Goal: Task Accomplishment & Management: Manage account settings

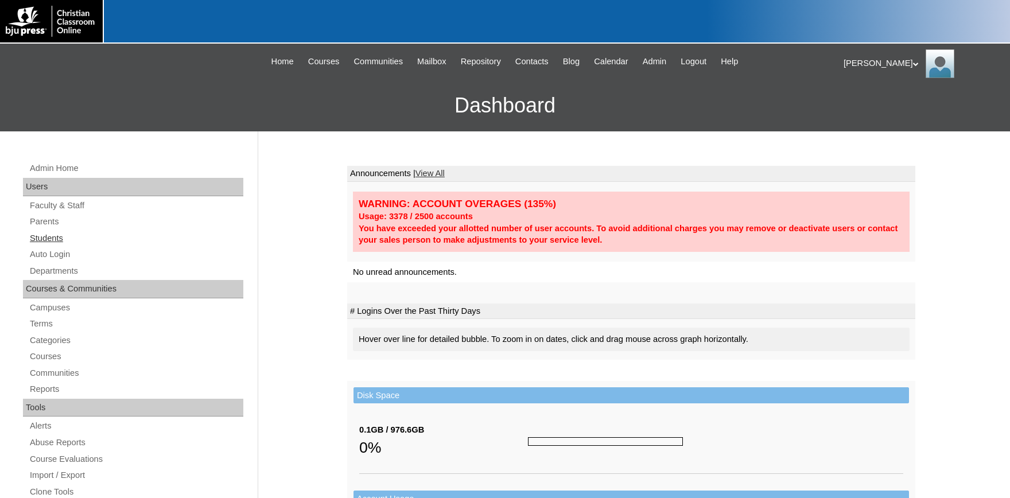
click at [45, 238] on link "Students" at bounding box center [136, 238] width 215 height 14
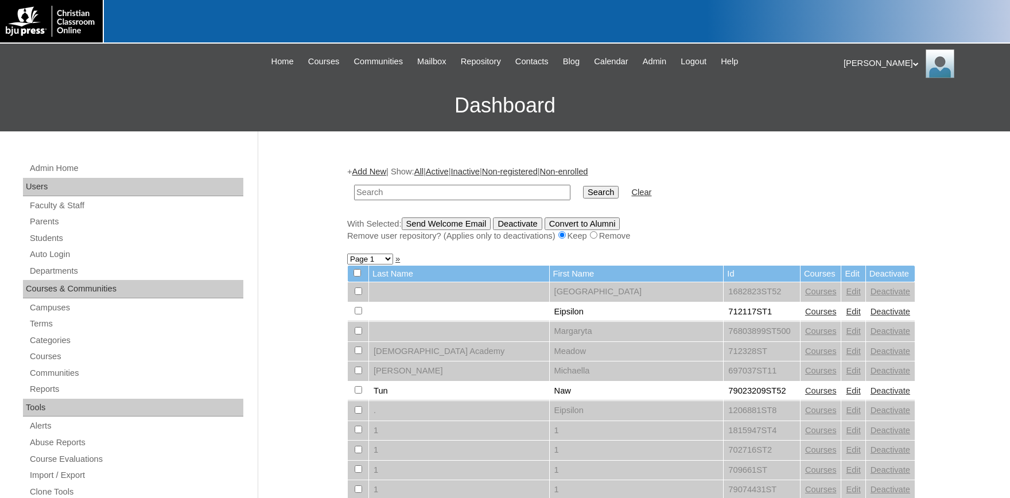
click at [420, 192] on input "text" at bounding box center [462, 193] width 216 height 16
click at [348, 177] on div "+ Add New | Show: All | Active | Inactive | Non-registered | Non-enrolled Searc…" at bounding box center [631, 204] width 568 height 76
click at [373, 189] on input "text" at bounding box center [462, 193] width 216 height 16
type input "lawton"
click at [583, 186] on input "Search" at bounding box center [601, 192] width 36 height 13
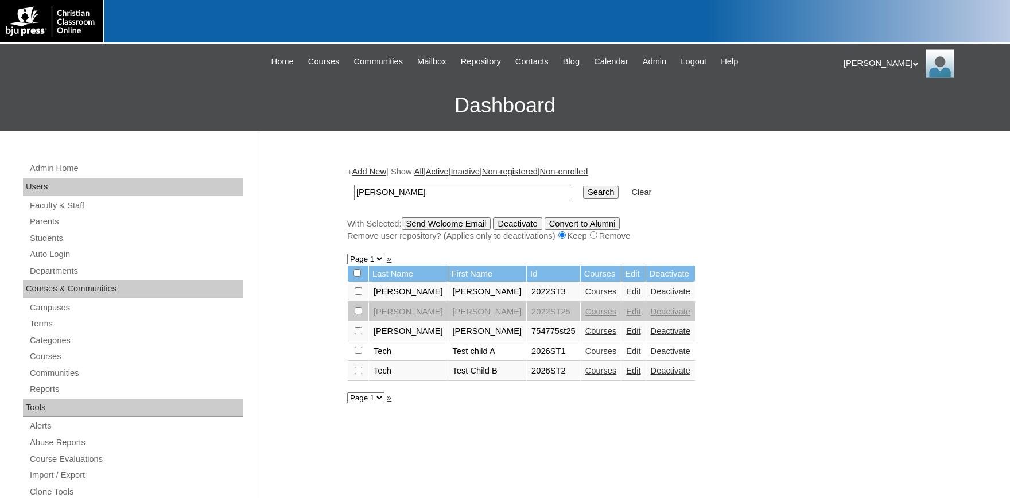
click at [586, 296] on link "Courses" at bounding box center [602, 291] width 32 height 9
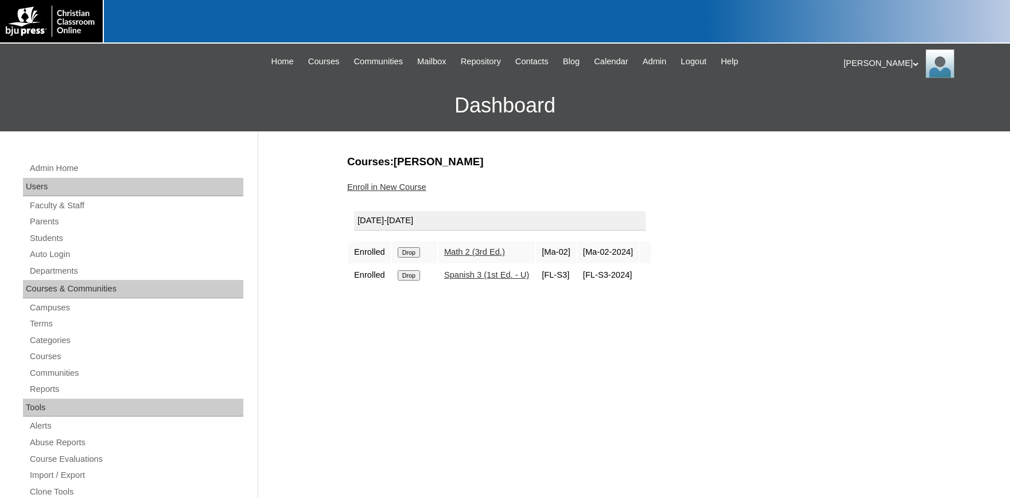
click at [395, 187] on link "Enroll in New Course" at bounding box center [386, 187] width 79 height 9
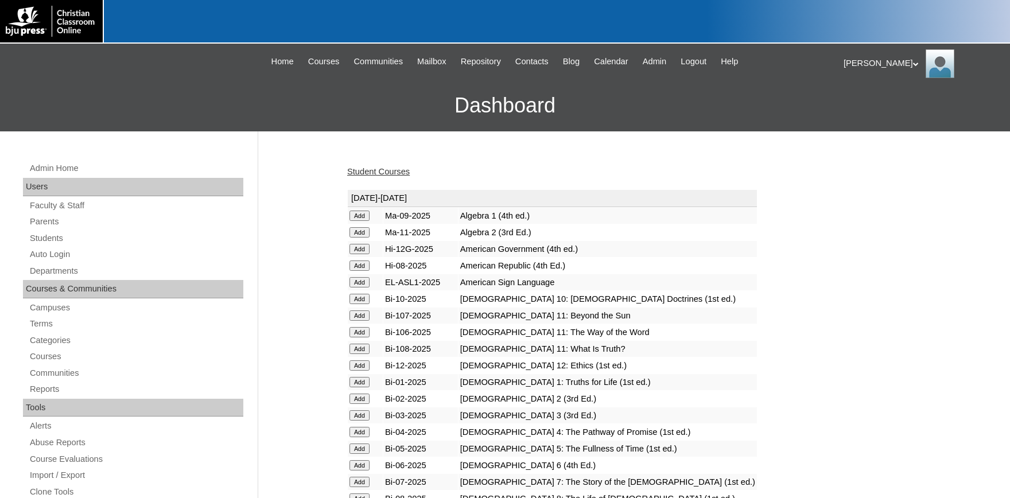
click at [363, 221] on input "Add" at bounding box center [360, 216] width 20 height 10
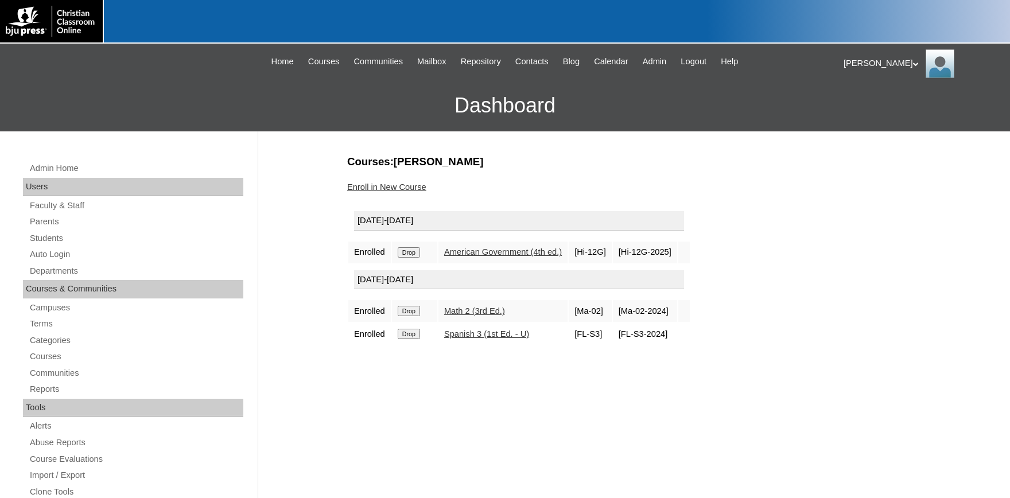
click at [512, 254] on link "American Government (4th ed.)" at bounding box center [503, 251] width 118 height 9
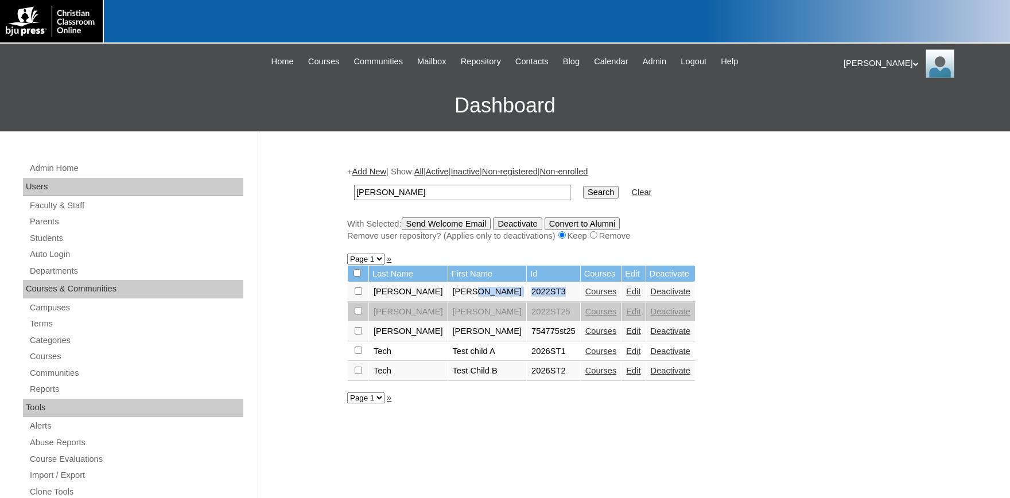
drag, startPoint x: 487, startPoint y: 297, endPoint x: 471, endPoint y: 297, distance: 15.5
click at [471, 297] on tr "Lawton Karen 2022ST3 Courses Edit Deactivate" at bounding box center [521, 292] width 347 height 20
copy tr "2022ST3"
click at [58, 253] on link "Auto Login" at bounding box center [136, 254] width 215 height 14
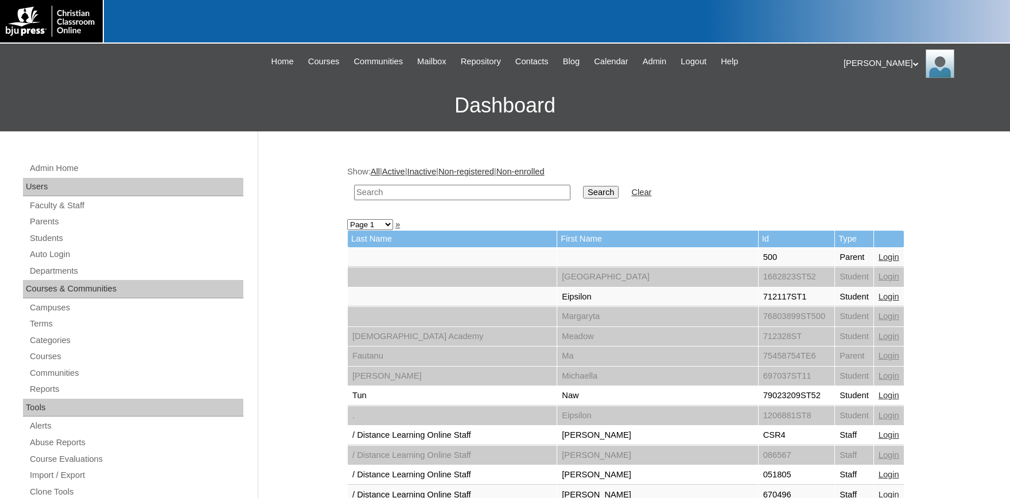
paste input "2022ST3"
drag, startPoint x: 375, startPoint y: 191, endPoint x: 171, endPoint y: 183, distance: 204.5
click at [354, 185] on input "2022ST3" at bounding box center [462, 193] width 216 height 16
type input "2022ST3"
click at [583, 186] on input "Search" at bounding box center [601, 192] width 36 height 13
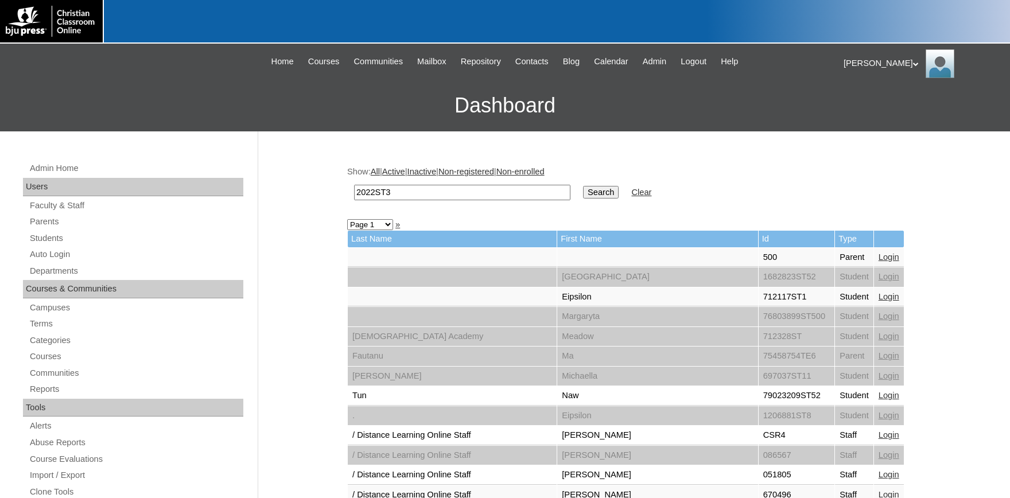
click at [591, 188] on input "Search" at bounding box center [601, 192] width 36 height 13
click at [583, 194] on input "Search" at bounding box center [601, 192] width 36 height 13
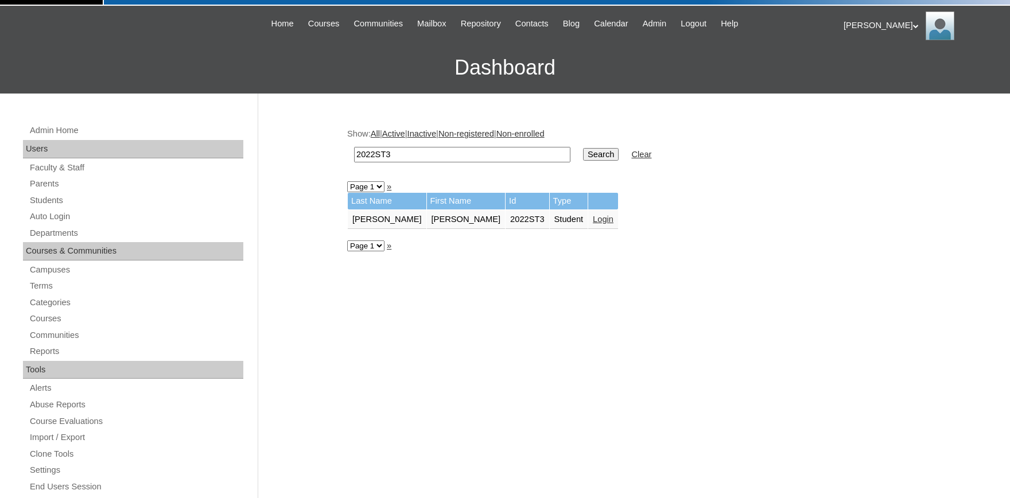
scroll to position [63, 0]
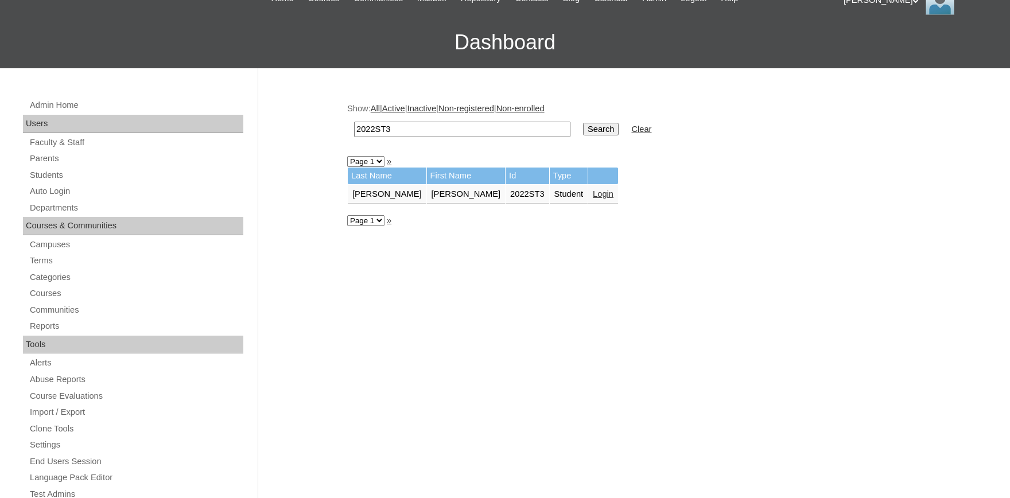
click at [593, 194] on link "Login" at bounding box center [603, 193] width 21 height 9
click at [593, 195] on link "Login" at bounding box center [603, 193] width 21 height 9
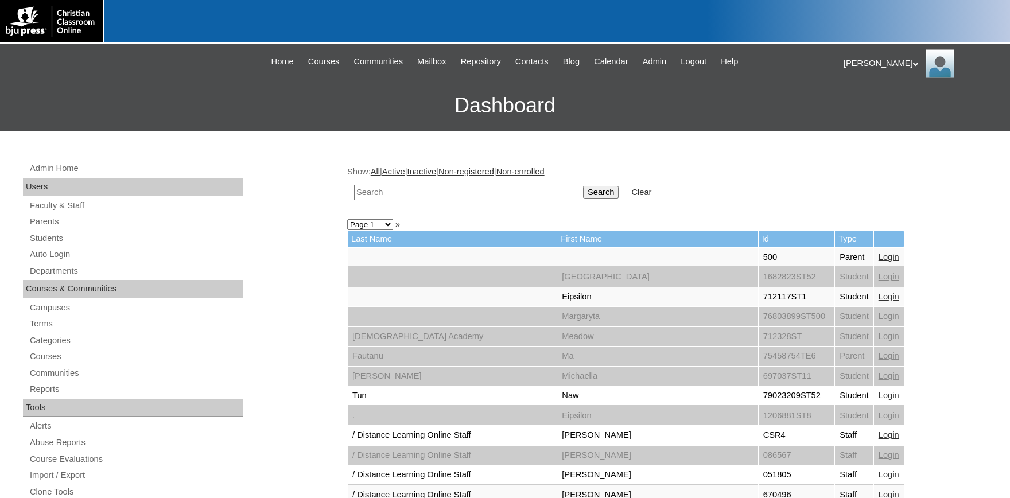
click at [469, 187] on input "text" at bounding box center [462, 193] width 216 height 16
type input "708162"
click at [583, 186] on input "Search" at bounding box center [601, 192] width 36 height 13
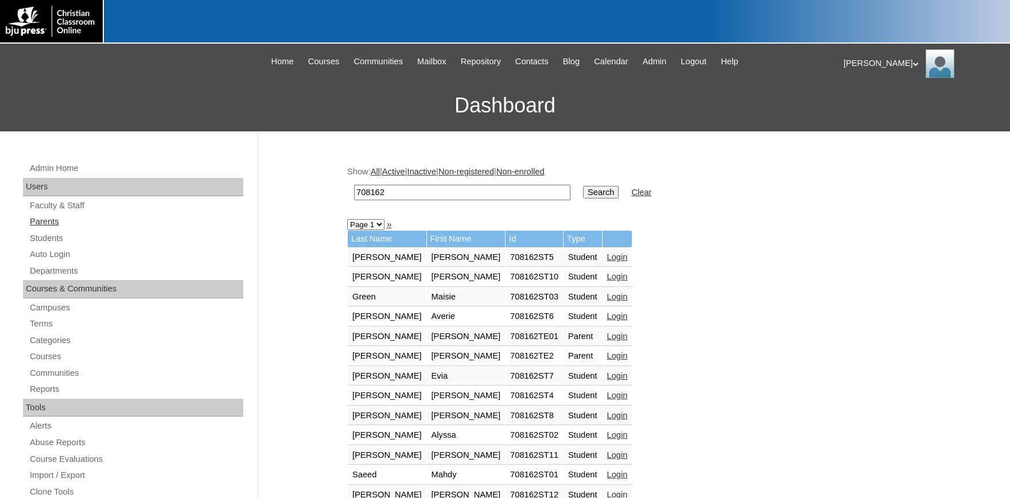
click at [49, 226] on link "Parents" at bounding box center [136, 222] width 215 height 14
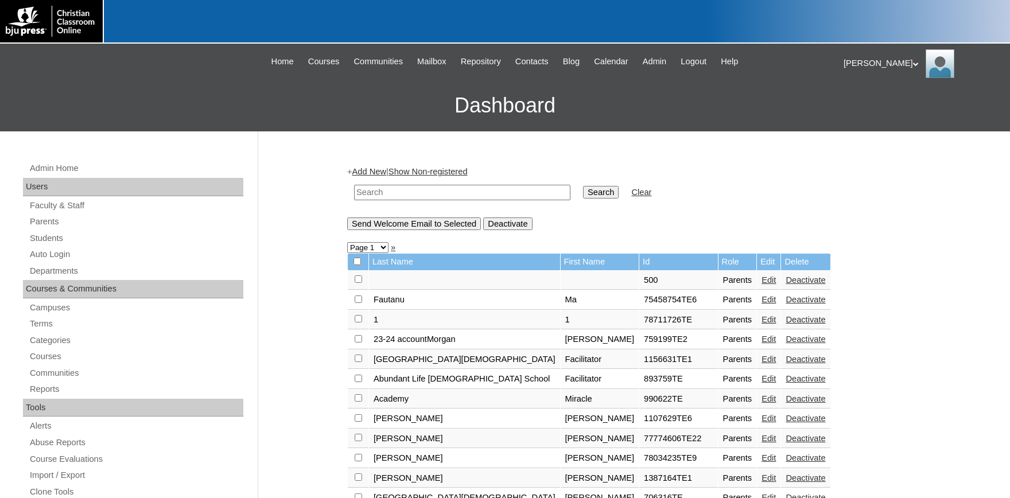
click at [412, 191] on input "text" at bounding box center [462, 193] width 216 height 16
type input "708162"
click at [583, 186] on input "Search" at bounding box center [601, 192] width 36 height 13
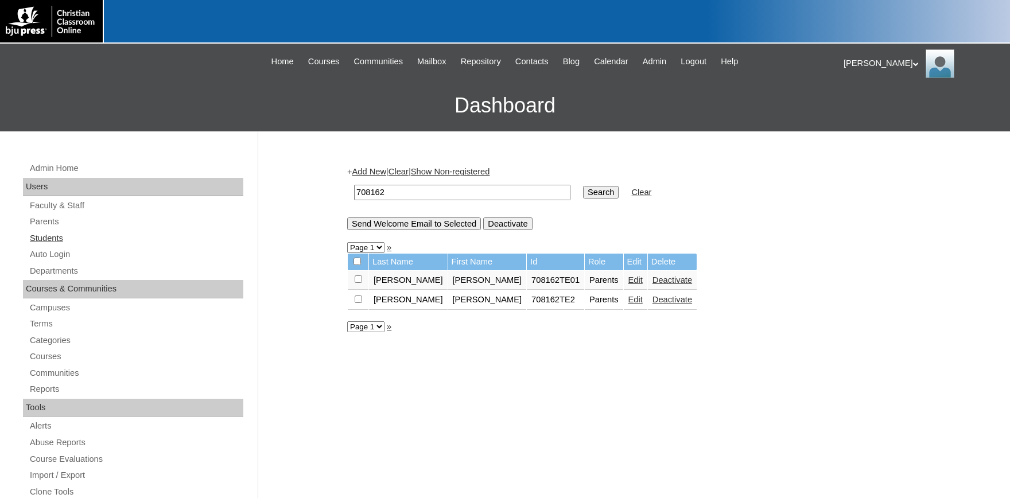
click at [53, 238] on link "Students" at bounding box center [136, 238] width 215 height 14
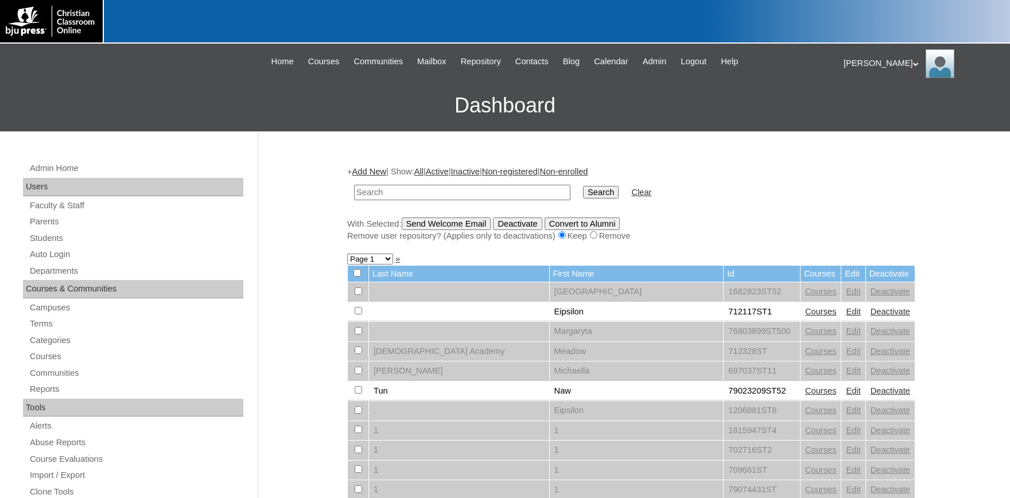
click at [393, 193] on input "text" at bounding box center [462, 193] width 216 height 16
type input "Hibbert"
click at [583, 186] on input "Search" at bounding box center [601, 192] width 36 height 13
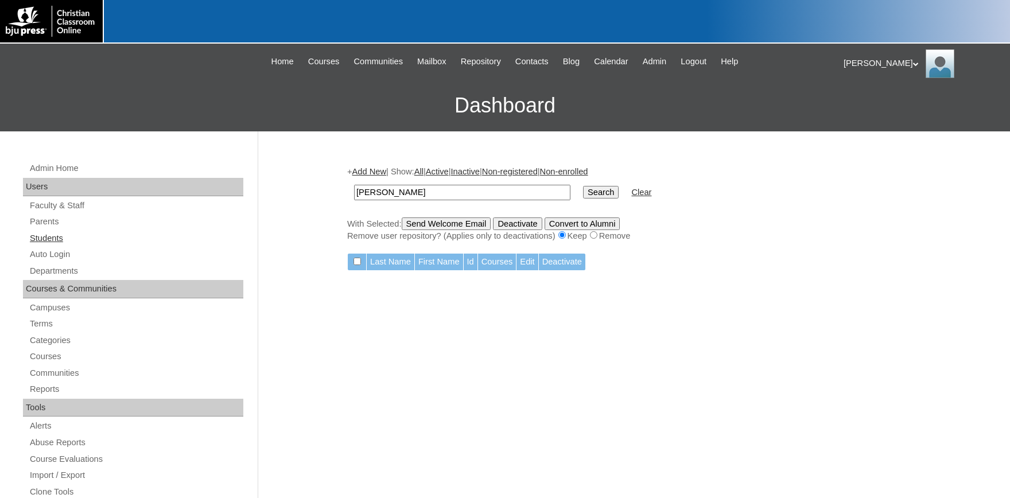
click at [46, 236] on link "Students" at bounding box center [136, 238] width 215 height 14
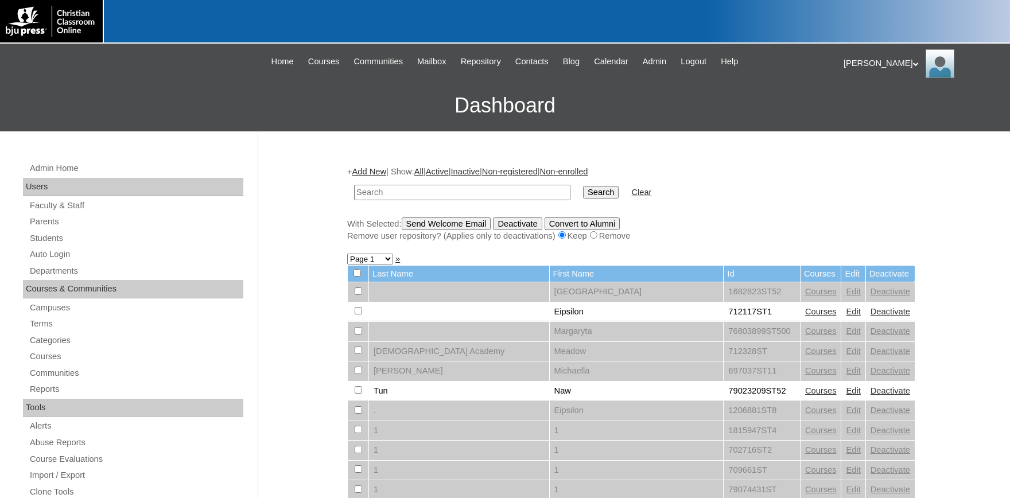
click at [424, 195] on input "text" at bounding box center [462, 193] width 216 height 16
type input "[PERSON_NAME]"
click at [583, 186] on input "Search" at bounding box center [601, 192] width 36 height 13
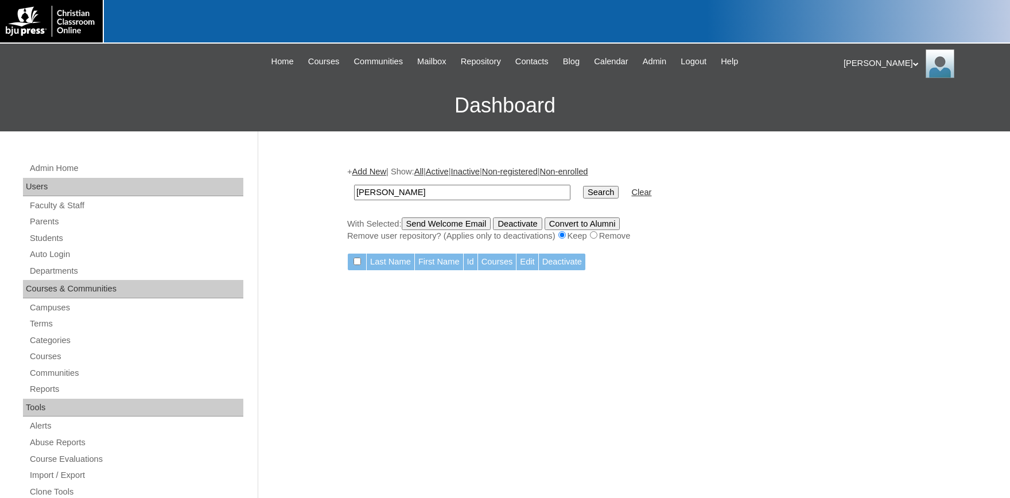
click at [425, 191] on input "[PERSON_NAME]" at bounding box center [462, 193] width 216 height 16
click at [400, 185] on input "[PERSON_NAME]" at bounding box center [462, 193] width 216 height 16
drag, startPoint x: 395, startPoint y: 190, endPoint x: 237, endPoint y: 188, distance: 157.9
click at [354, 188] on input "[PERSON_NAME]" at bounding box center [462, 193] width 216 height 16
click at [42, 239] on link "Students" at bounding box center [136, 238] width 215 height 14
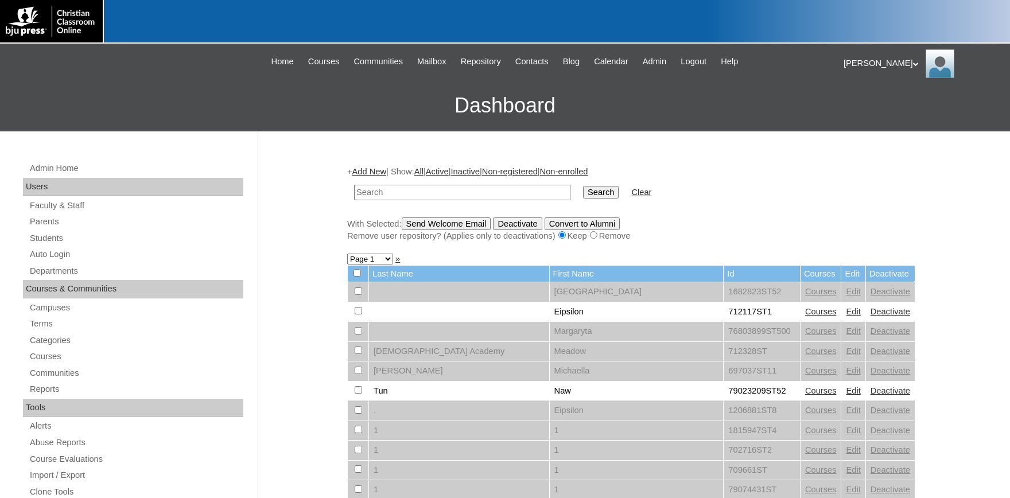
click at [400, 196] on input "text" at bounding box center [462, 193] width 216 height 16
type input "jack"
click at [583, 186] on input "Search" at bounding box center [601, 192] width 36 height 13
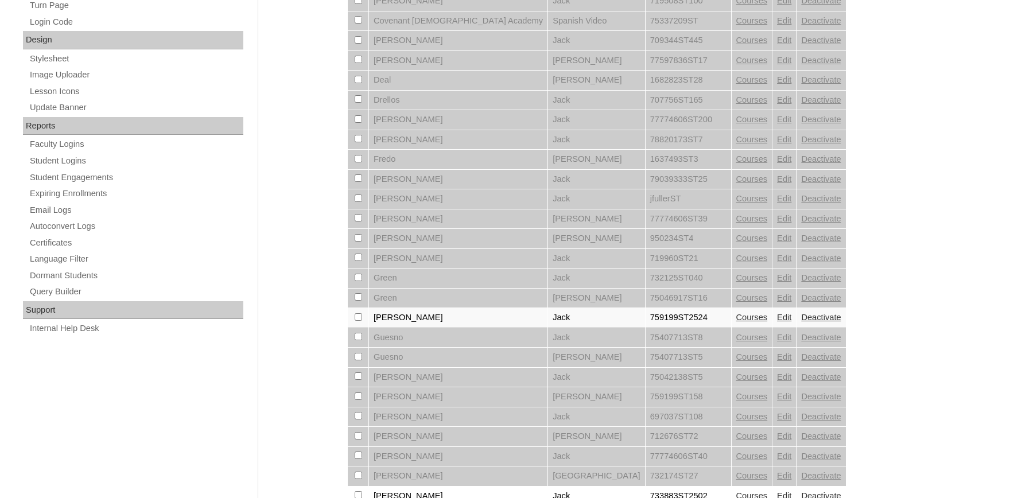
scroll to position [821, 0]
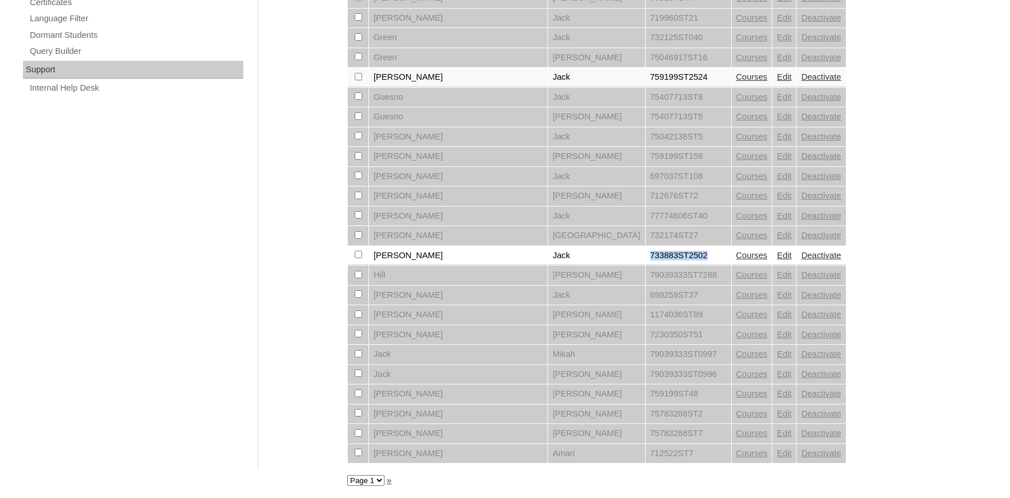
drag, startPoint x: 634, startPoint y: 255, endPoint x: 565, endPoint y: 257, distance: 68.9
click at [565, 257] on tr "Hibbard Jack 733883ST2502 Courses Edit Deactivate" at bounding box center [597, 256] width 498 height 20
copy tr "733883ST2502"
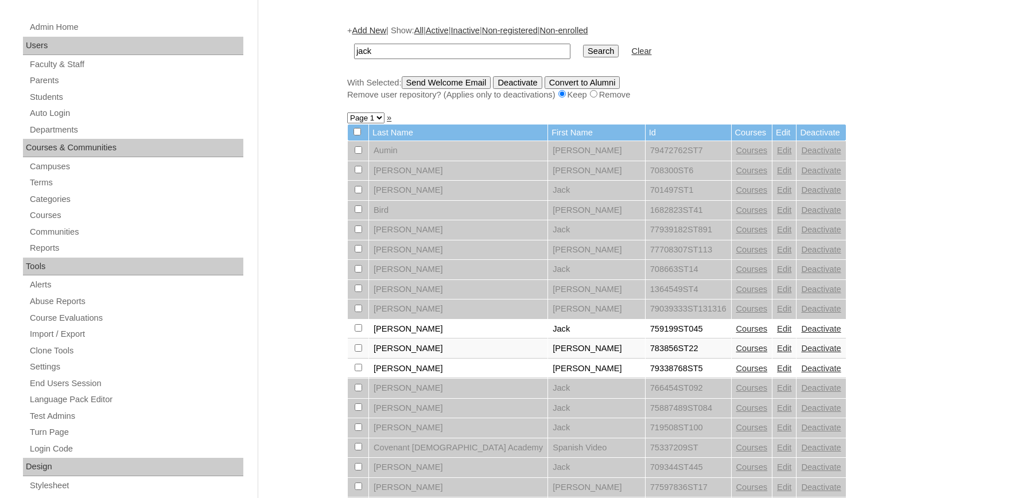
scroll to position [63, 0]
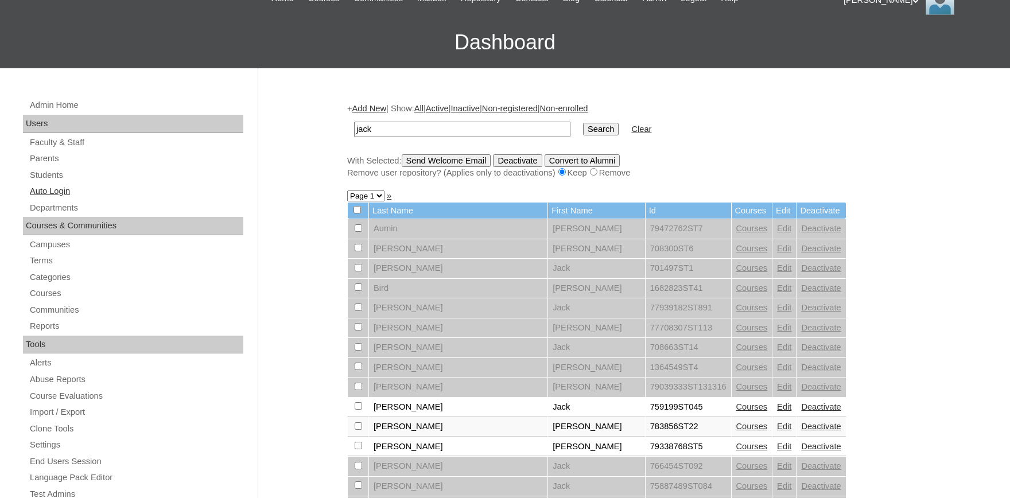
click at [60, 188] on link "Auto Login" at bounding box center [136, 191] width 215 height 14
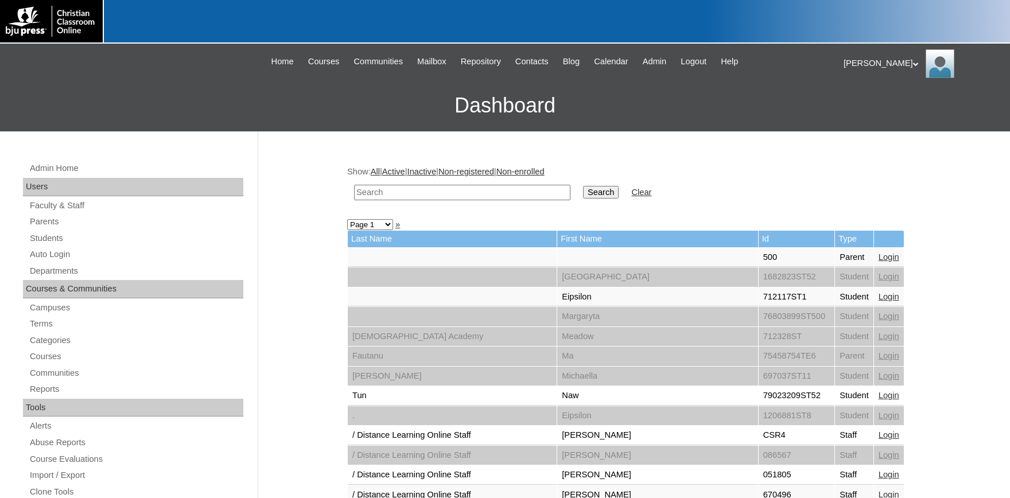
click at [415, 193] on input "text" at bounding box center [462, 193] width 216 height 16
paste input "733883ST2502"
drag, startPoint x: 377, startPoint y: 193, endPoint x: 273, endPoint y: 180, distance: 104.7
click at [354, 185] on input "733883ST2502" at bounding box center [462, 193] width 216 height 16
click at [583, 186] on input "Search" at bounding box center [601, 192] width 36 height 13
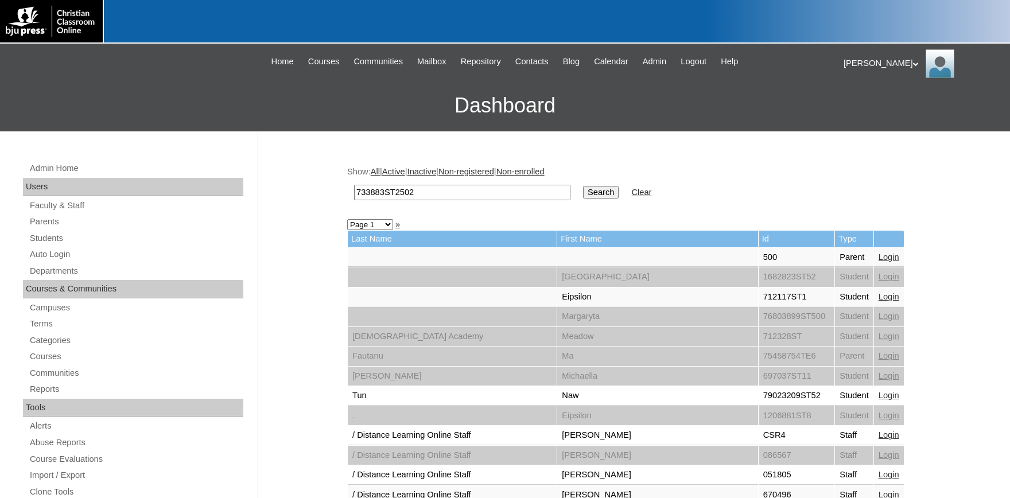
type input "\733883ST2502"
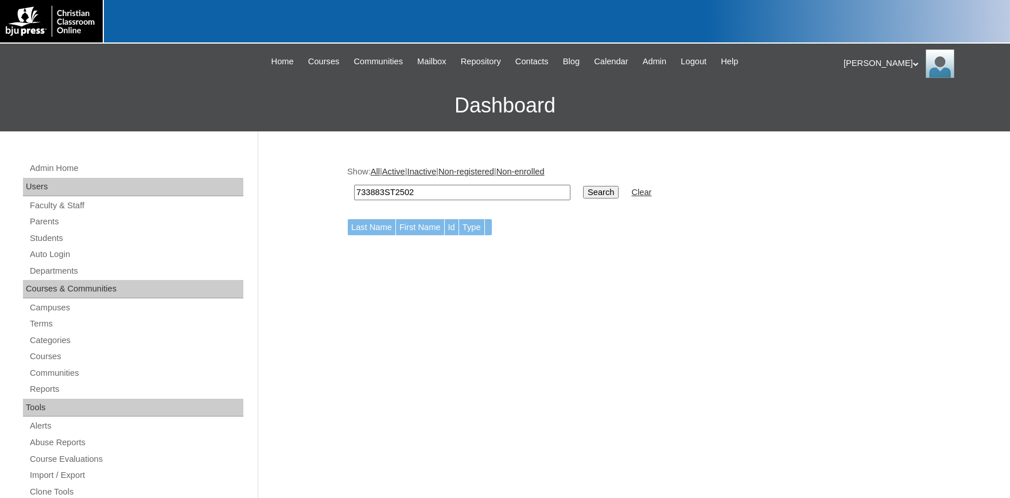
drag, startPoint x: 375, startPoint y: 192, endPoint x: 202, endPoint y: 184, distance: 173.6
click at [354, 185] on input "733883ST2502" at bounding box center [462, 193] width 216 height 16
type input "733883ST2502"
click at [583, 186] on input "Search" at bounding box center [601, 192] width 36 height 13
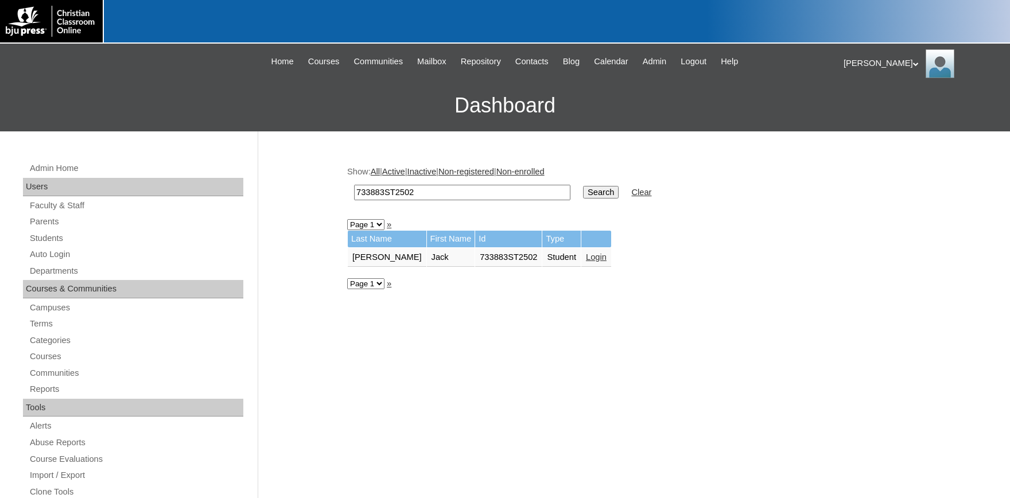
click at [586, 256] on link "Login" at bounding box center [596, 257] width 21 height 9
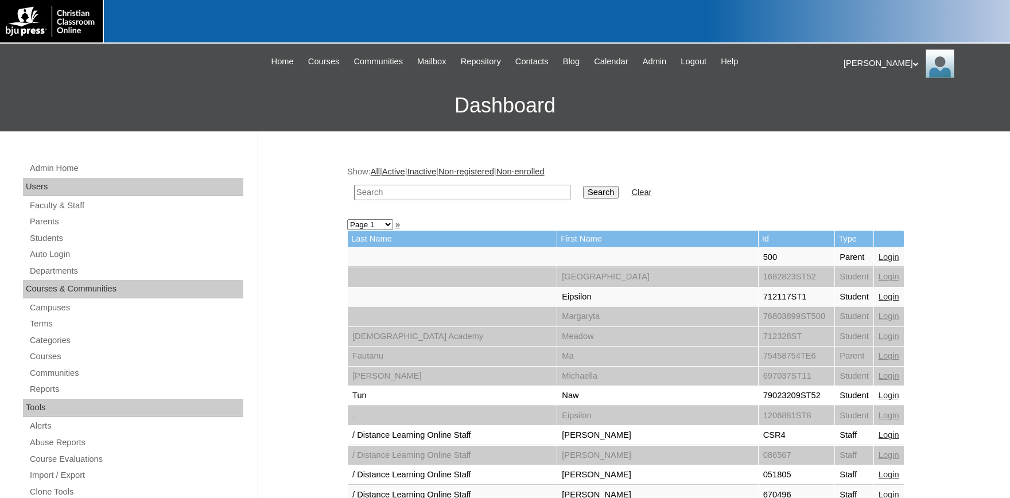
click at [405, 188] on input "text" at bounding box center [462, 193] width 216 height 16
type input "[PERSON_NAME]"
click at [583, 186] on input "Search" at bounding box center [601, 192] width 36 height 13
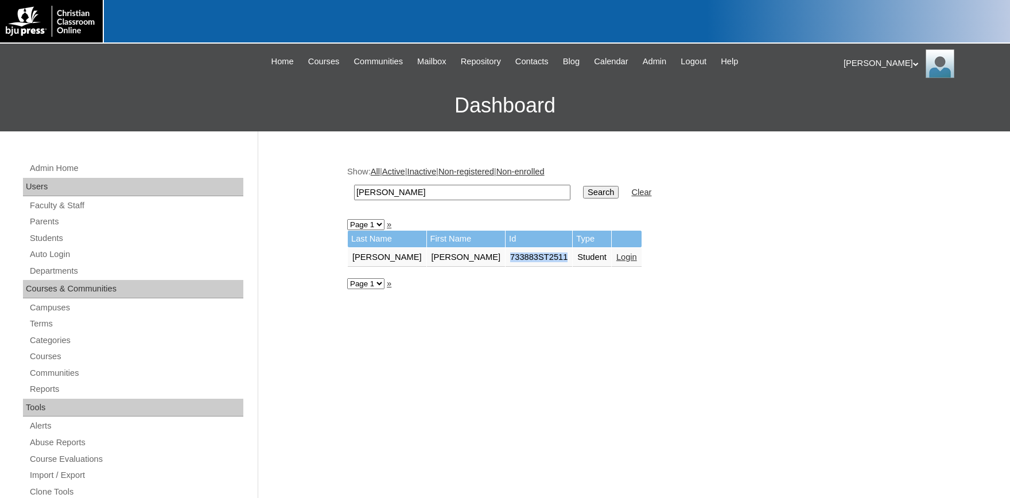
drag, startPoint x: 511, startPoint y: 260, endPoint x: 450, endPoint y: 260, distance: 60.9
click at [506, 260] on td "733883ST2511" at bounding box center [539, 258] width 67 height 20
copy td "733883ST2511"
click at [54, 243] on link "Students" at bounding box center [136, 238] width 215 height 14
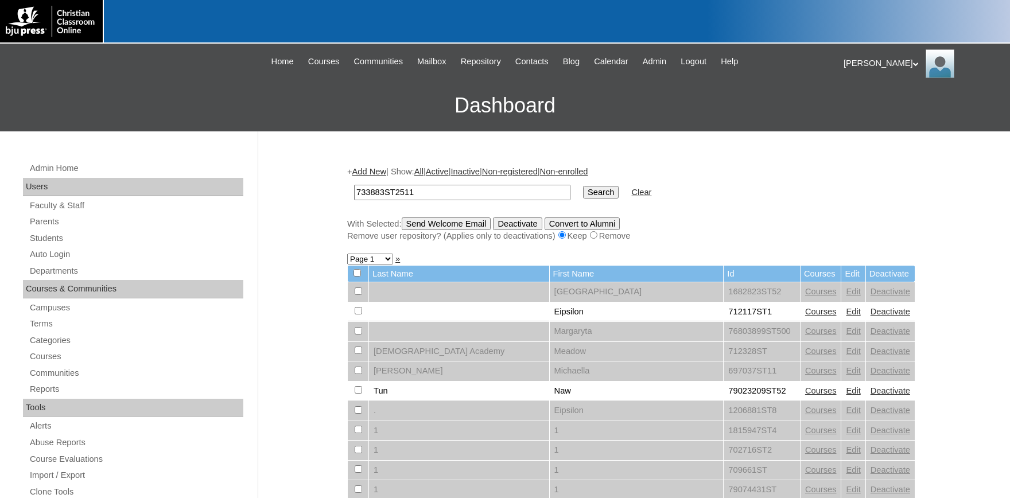
type input "733883ST2511"
click at [583, 193] on input "Search" at bounding box center [601, 192] width 36 height 13
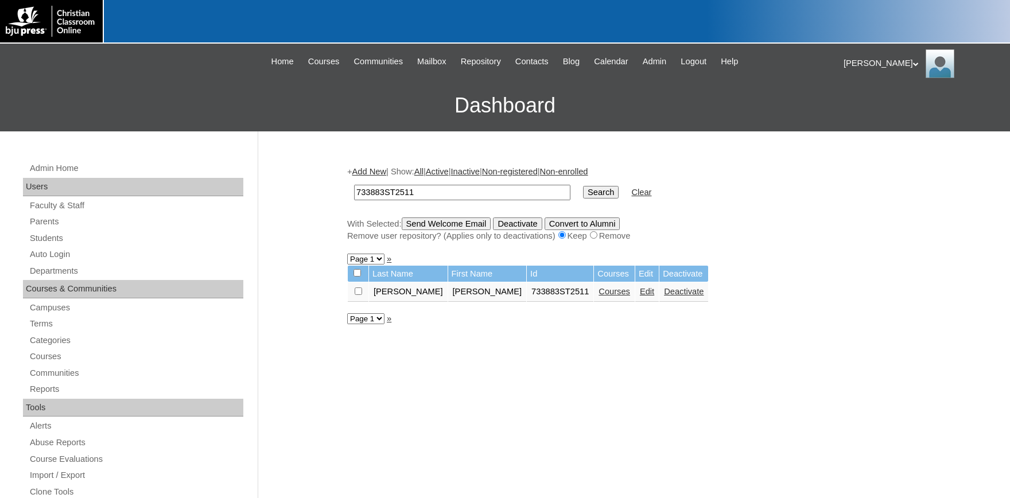
click at [640, 295] on link "Edit" at bounding box center [647, 291] width 14 height 9
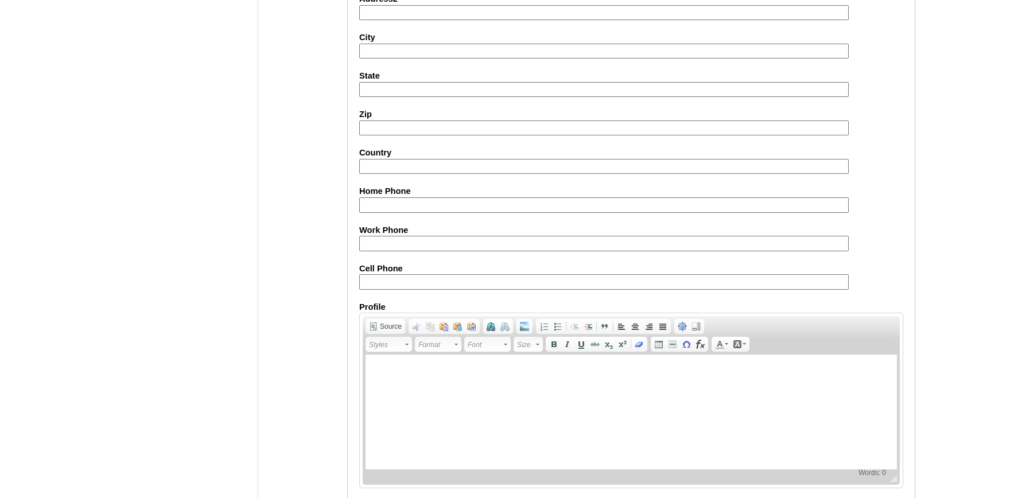
scroll to position [1265, 0]
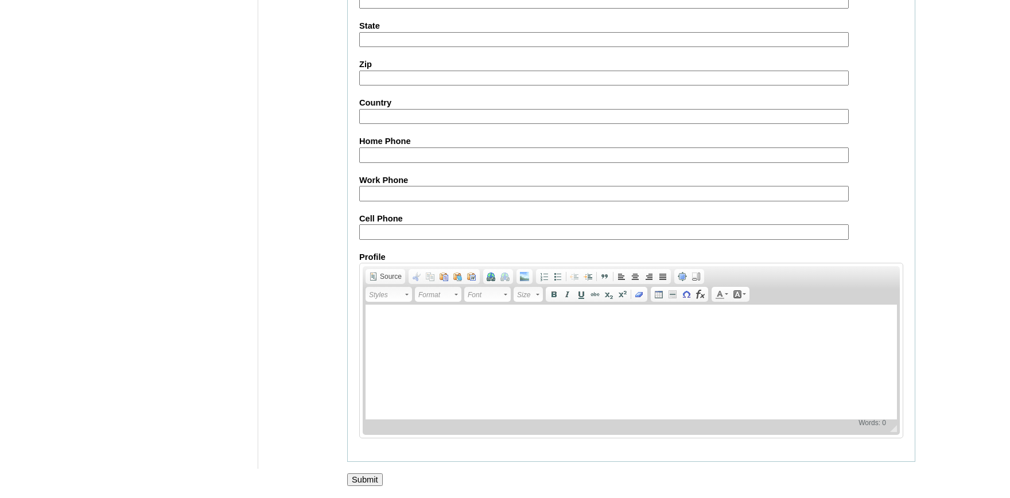
click at [373, 478] on input "Submit" at bounding box center [365, 480] width 36 height 13
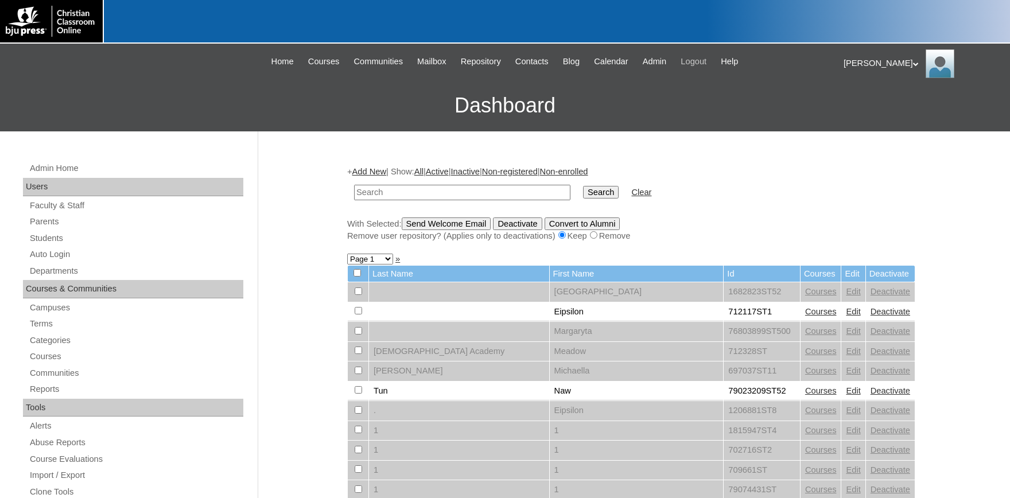
click at [702, 60] on span "Logout" at bounding box center [694, 61] width 26 height 13
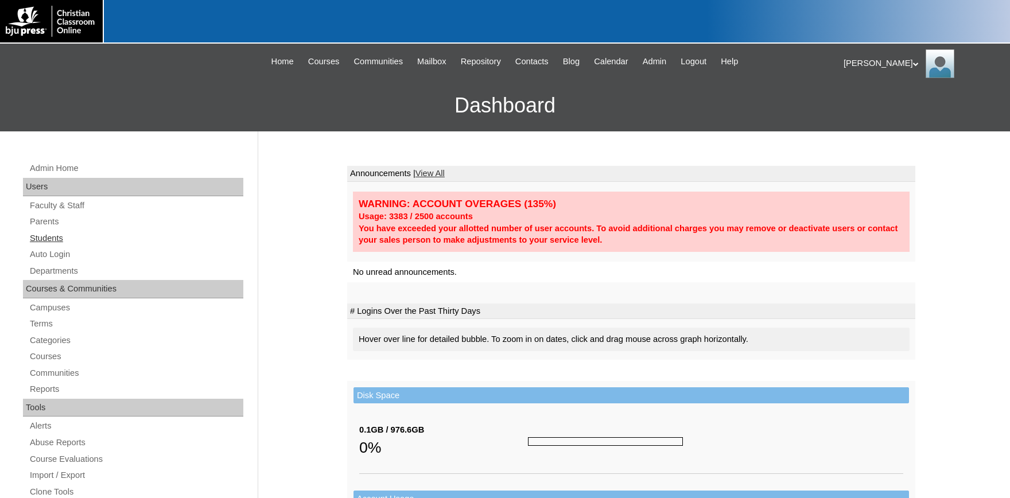
click at [48, 237] on link "Students" at bounding box center [136, 238] width 215 height 14
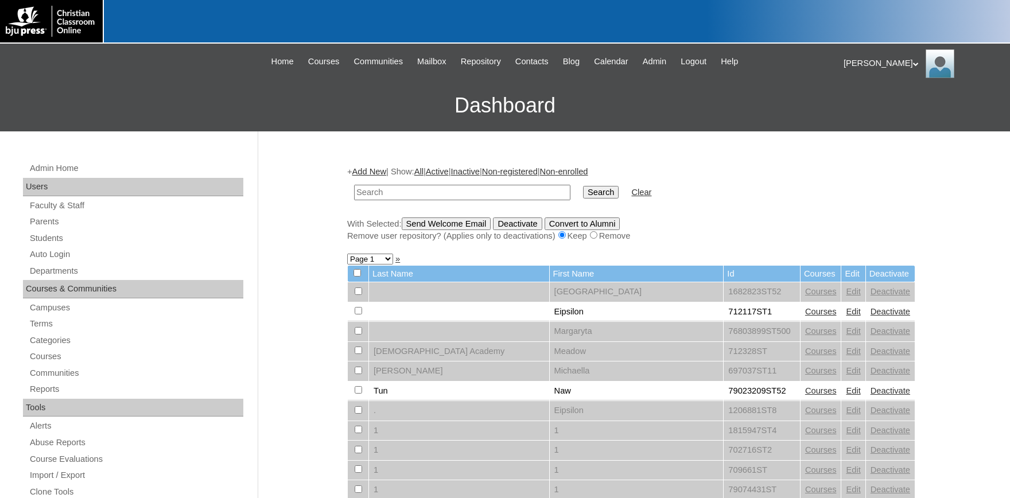
click at [389, 192] on input "text" at bounding box center [462, 193] width 216 height 16
type input "[PERSON_NAME]"
click at [583, 186] on input "Search" at bounding box center [601, 192] width 36 height 13
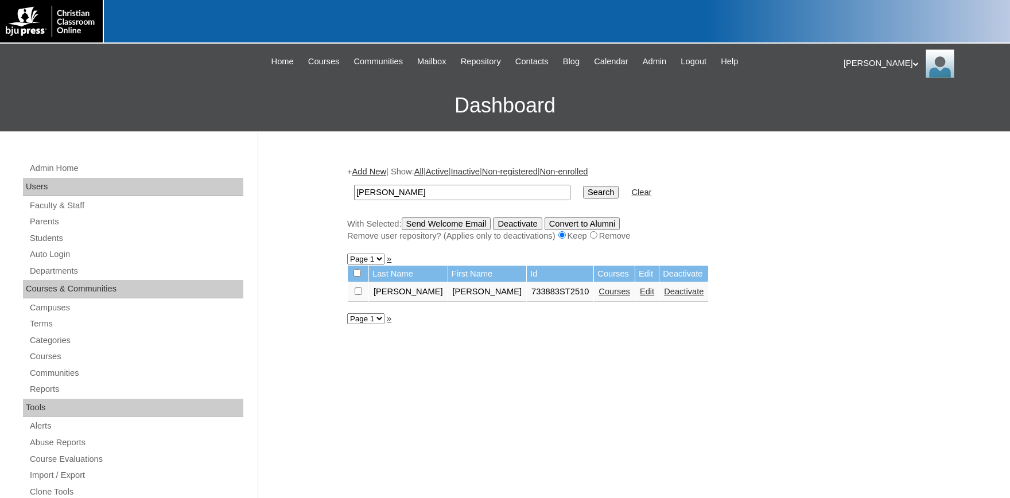
click at [599, 296] on link "Courses" at bounding box center [615, 291] width 32 height 9
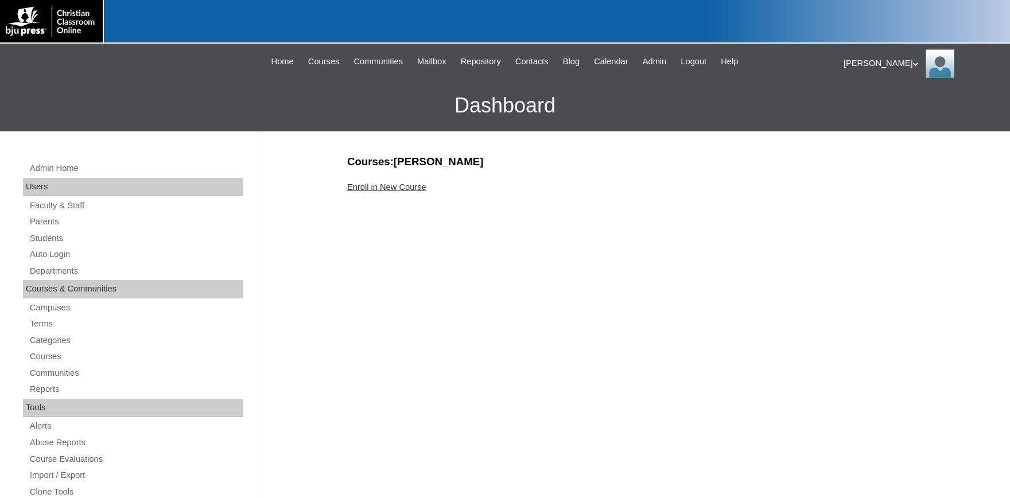
click at [405, 188] on link "Enroll in New Course" at bounding box center [386, 187] width 79 height 9
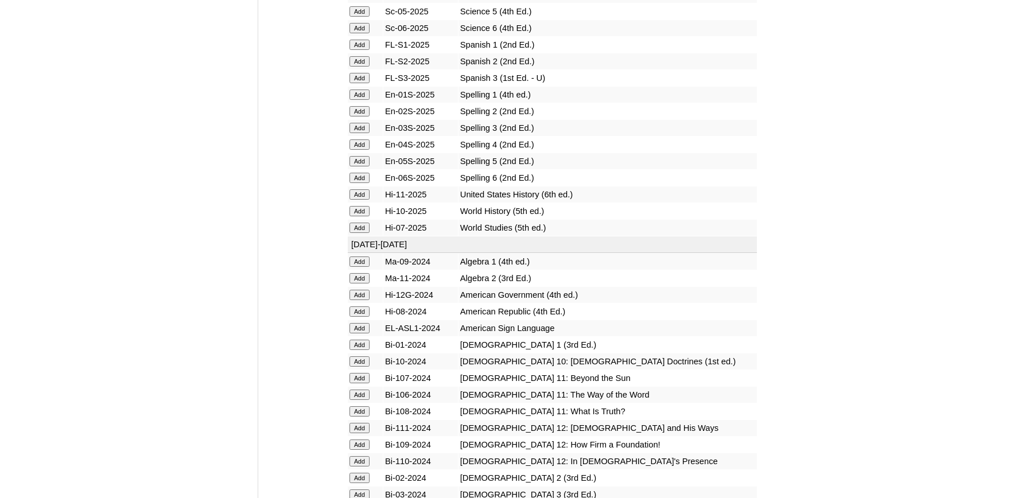
scroll to position [1516, 0]
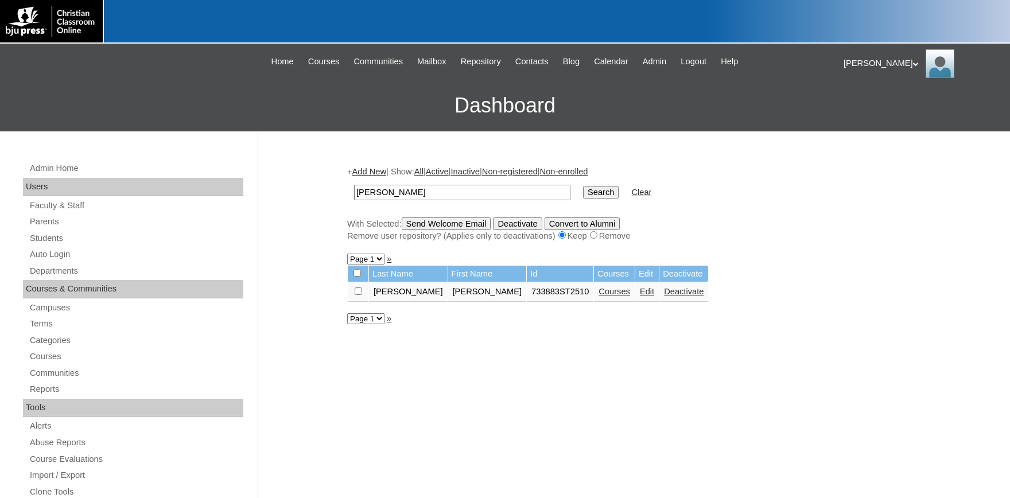
click at [409, 191] on input "ortego" at bounding box center [462, 193] width 216 height 16
type input "ortega"
click at [583, 186] on input "Search" at bounding box center [601, 192] width 36 height 13
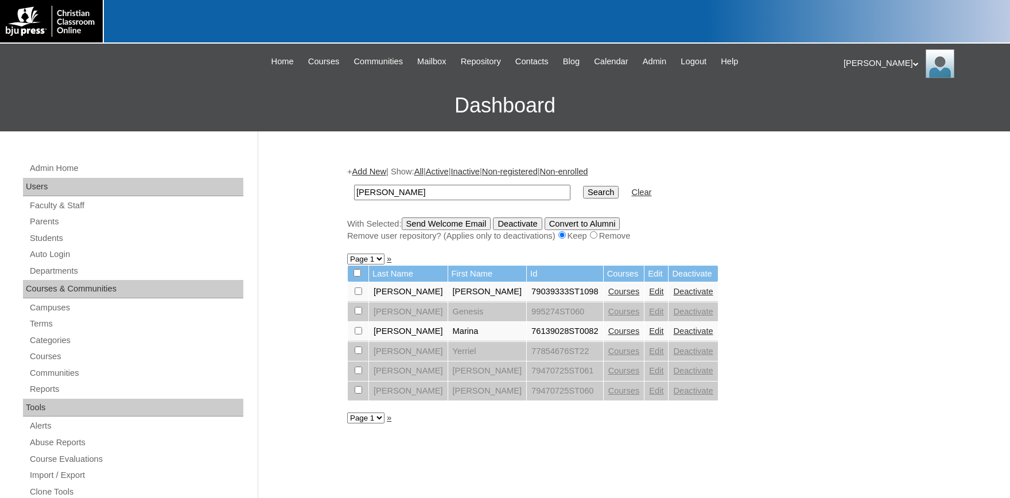
click at [420, 196] on input "[PERSON_NAME]" at bounding box center [462, 193] width 216 height 16
drag, startPoint x: 394, startPoint y: 192, endPoint x: 326, endPoint y: 202, distance: 69.0
click at [354, 195] on input "[PERSON_NAME]" at bounding box center [462, 193] width 216 height 16
type input "brandt"
click at [583, 186] on input "Search" at bounding box center [601, 192] width 36 height 13
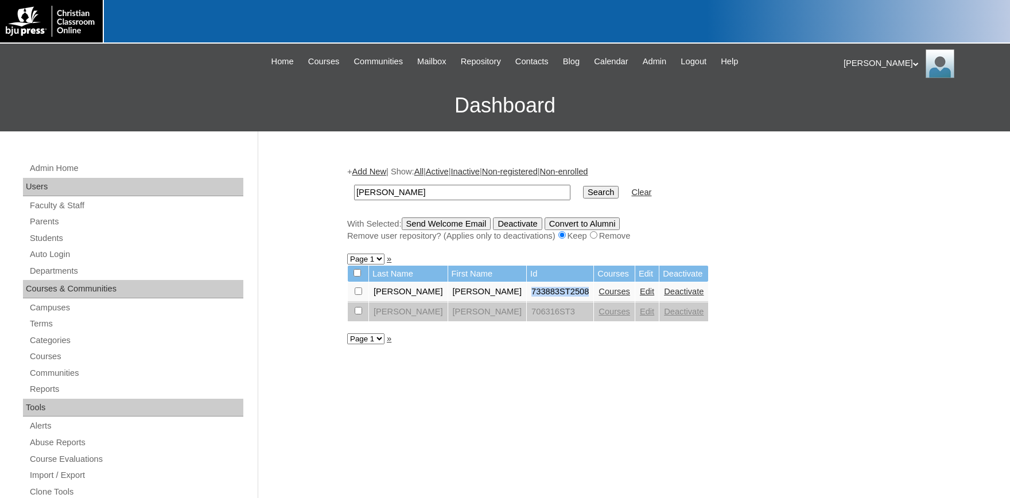
drag, startPoint x: 549, startPoint y: 299, endPoint x: 493, endPoint y: 299, distance: 56.8
click at [527, 299] on td "733883ST2508" at bounding box center [560, 292] width 67 height 20
copy td "733883ST2508"
drag, startPoint x: 43, startPoint y: 255, endPoint x: 79, endPoint y: 254, distance: 36.2
click at [44, 255] on link "Auto Login" at bounding box center [136, 254] width 215 height 14
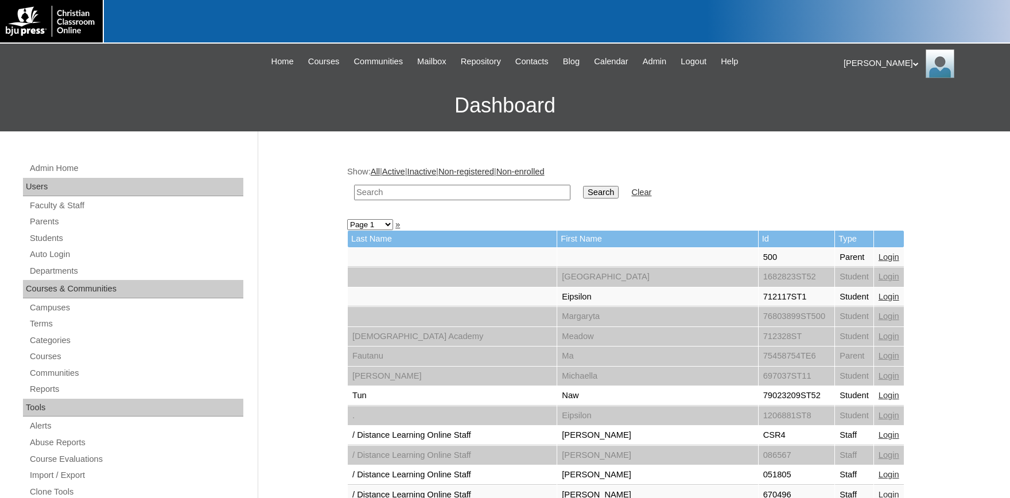
paste input "733883ST2508"
type input "733883ST2508"
click at [583, 189] on input "Search" at bounding box center [601, 192] width 36 height 13
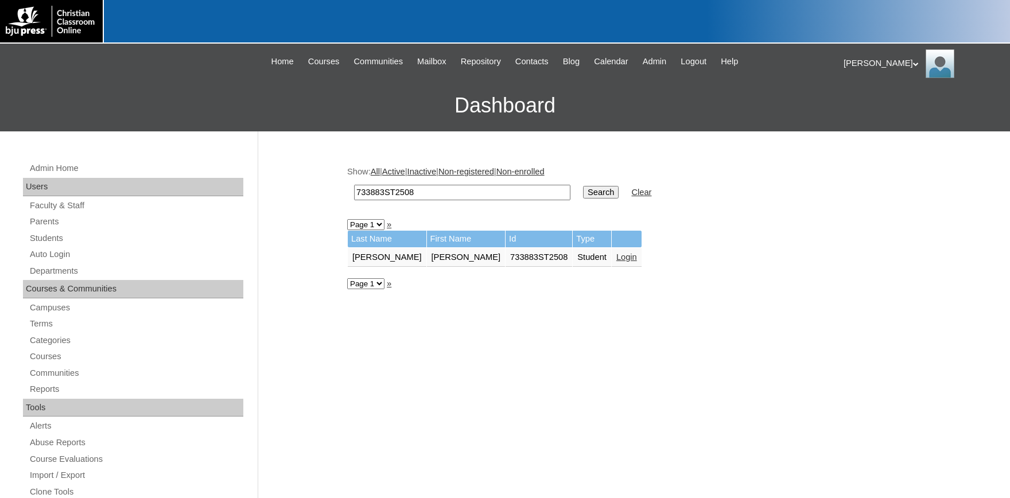
click at [617, 259] on link "Login" at bounding box center [627, 257] width 21 height 9
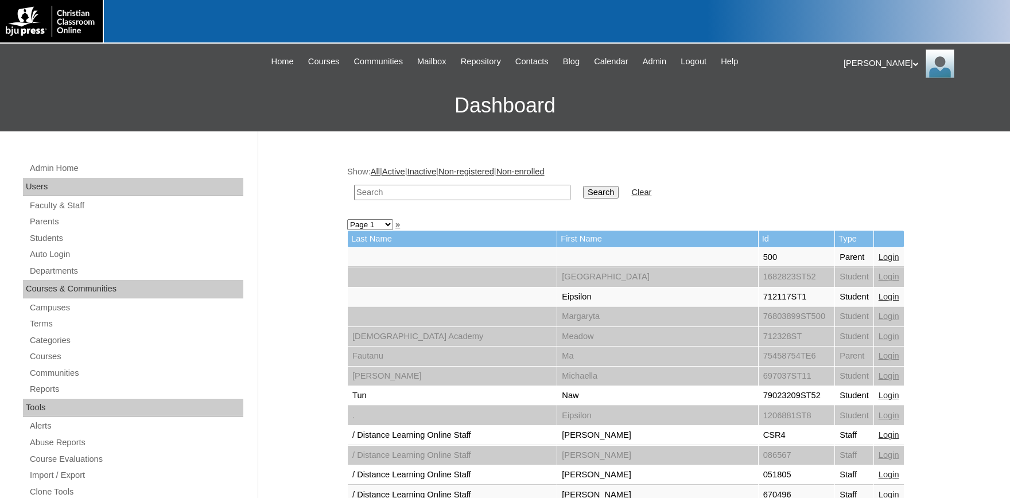
click at [416, 191] on input "text" at bounding box center [462, 193] width 216 height 16
type input "733883"
click at [583, 186] on input "Search" at bounding box center [601, 192] width 36 height 13
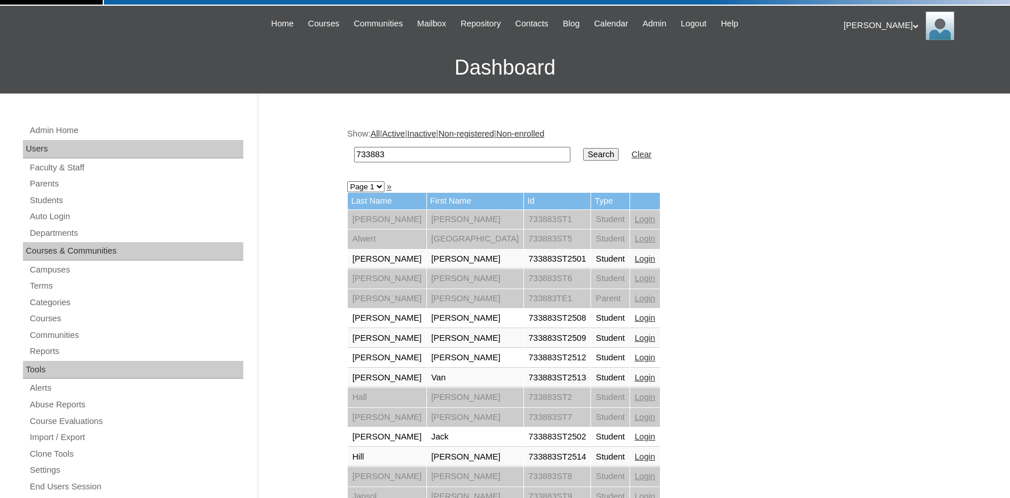
scroll to position [63, 0]
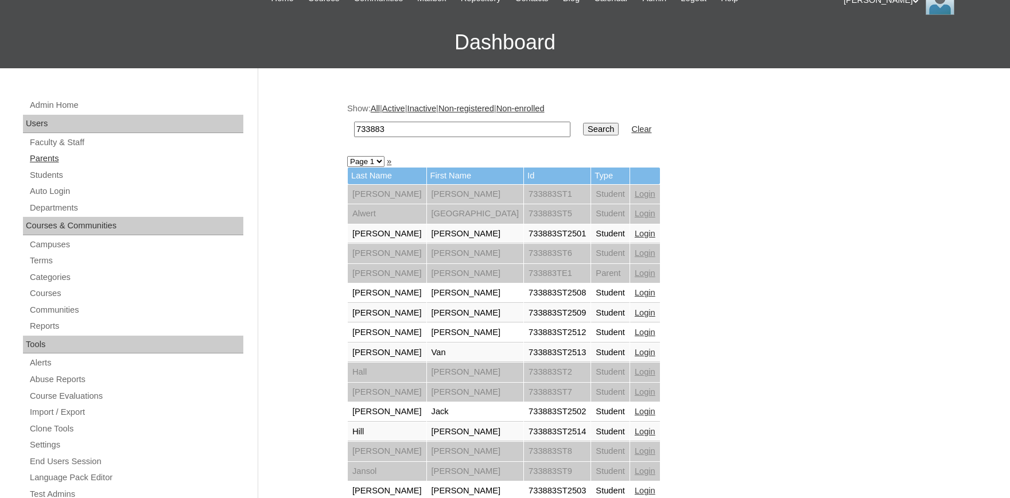
click at [51, 160] on link "Parents" at bounding box center [136, 159] width 215 height 14
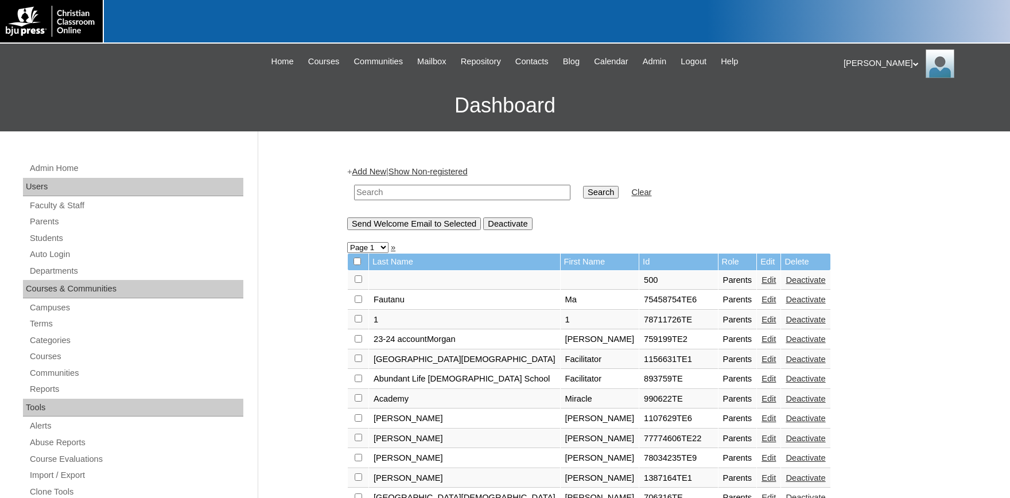
click at [393, 197] on input "text" at bounding box center [462, 193] width 216 height 16
type input "733883"
click at [583, 186] on input "Search" at bounding box center [601, 192] width 36 height 13
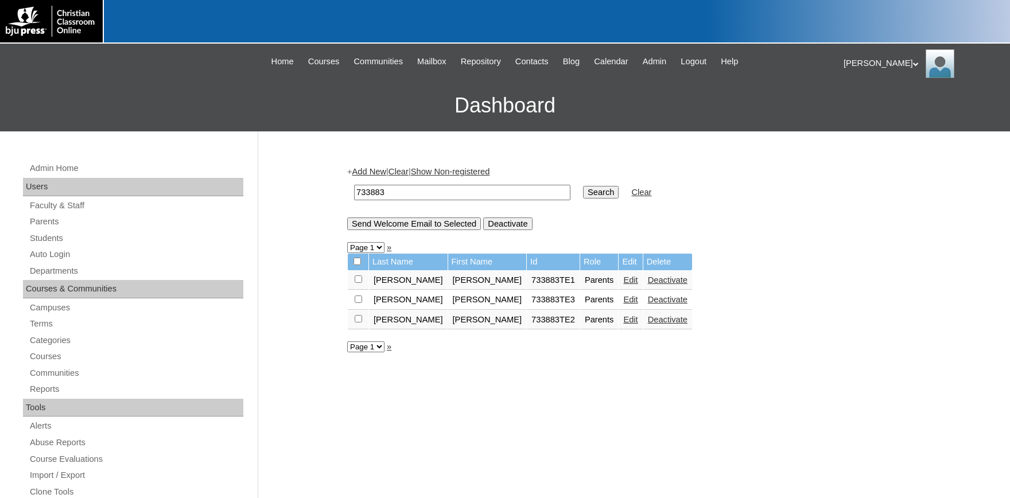
click at [359, 283] on input "checkbox" at bounding box center [358, 279] width 7 height 7
checkbox input "true"
drag, startPoint x: 517, startPoint y: 326, endPoint x: 469, endPoint y: 326, distance: 48.2
click at [467, 326] on tr "Wright Teresa 733883TE2 Parents Edit Deactivate" at bounding box center [520, 321] width 344 height 20
copy tr "733883TE2"
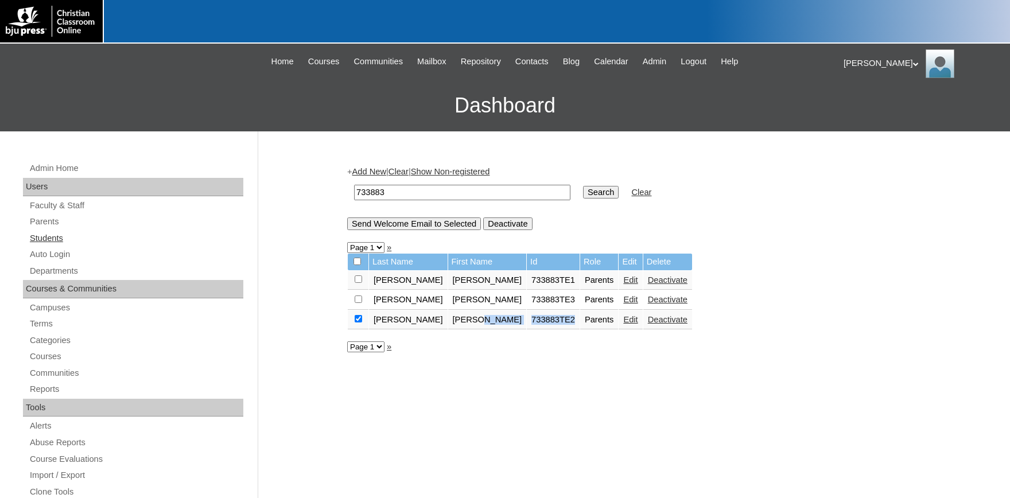
drag, startPoint x: 55, startPoint y: 249, endPoint x: 221, endPoint y: 244, distance: 166.6
click at [56, 250] on link "Auto Login" at bounding box center [136, 254] width 215 height 14
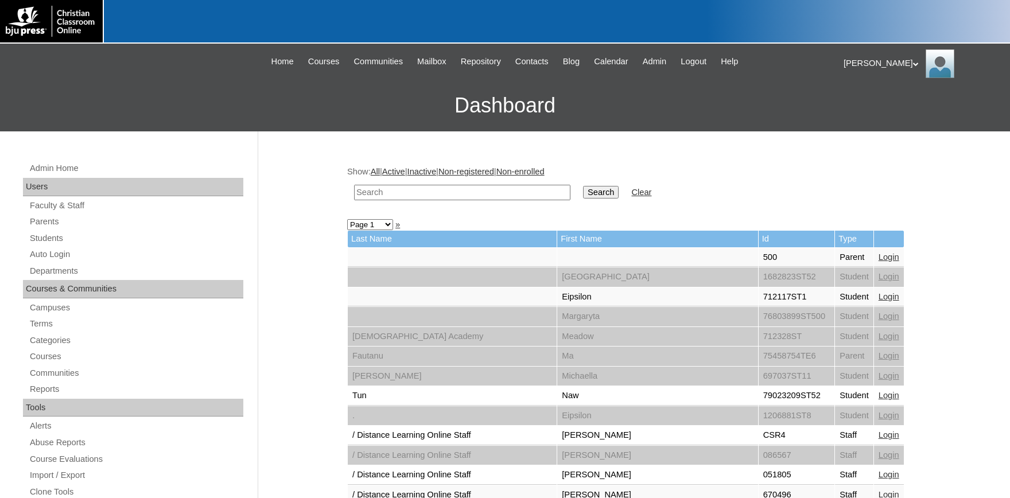
paste input "733883TE2"
drag, startPoint x: 373, startPoint y: 192, endPoint x: 166, endPoint y: 190, distance: 207.3
click at [354, 190] on input "733883TE2" at bounding box center [462, 193] width 216 height 16
type input "733883TE2"
click at [588, 188] on input "Search" at bounding box center [601, 192] width 36 height 13
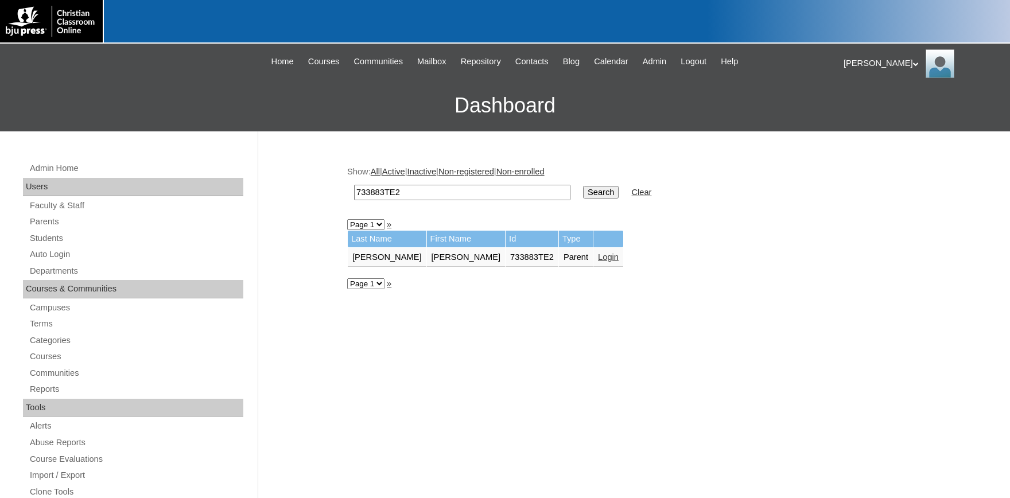
click at [598, 255] on link "Login" at bounding box center [608, 257] width 21 height 9
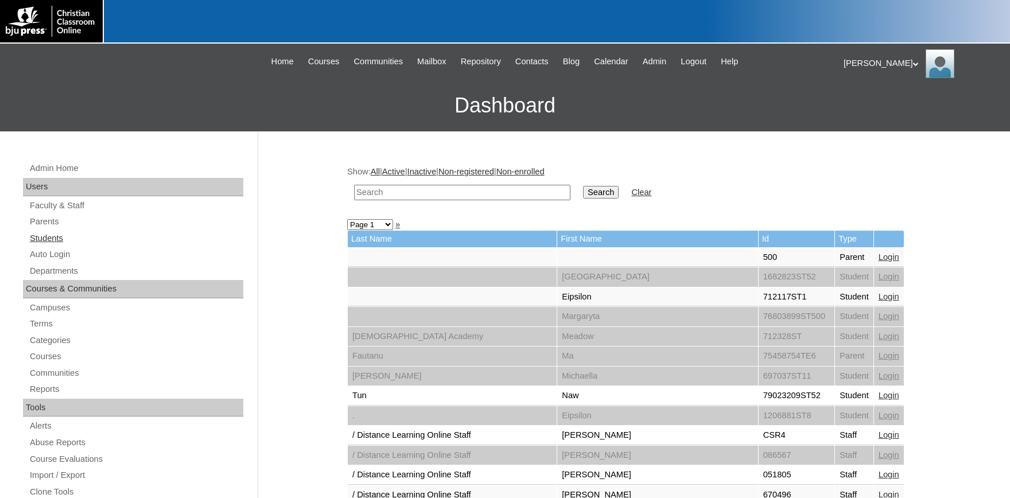
click at [54, 239] on link "Students" at bounding box center [136, 238] width 215 height 14
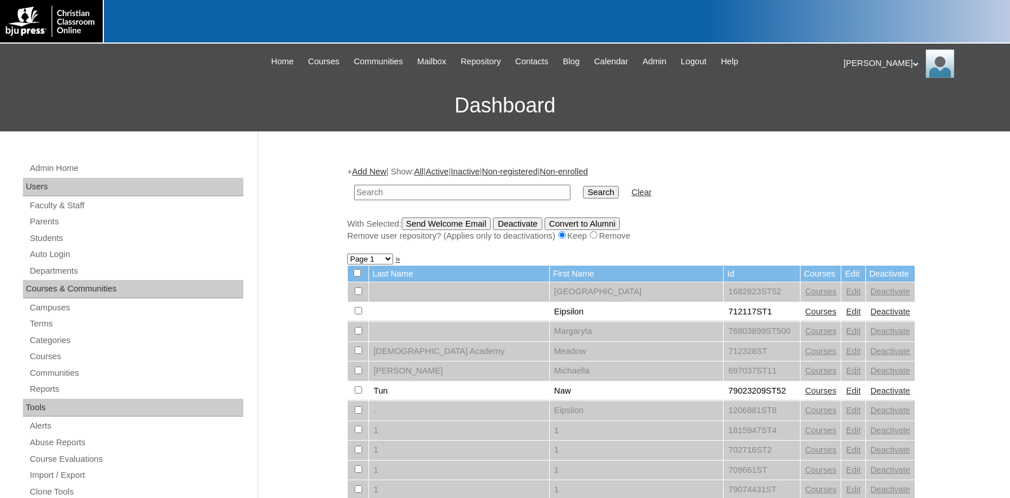
click at [392, 196] on input "text" at bounding box center [462, 193] width 216 height 16
type input "[PERSON_NAME]"
click at [583, 186] on input "Search" at bounding box center [601, 192] width 36 height 13
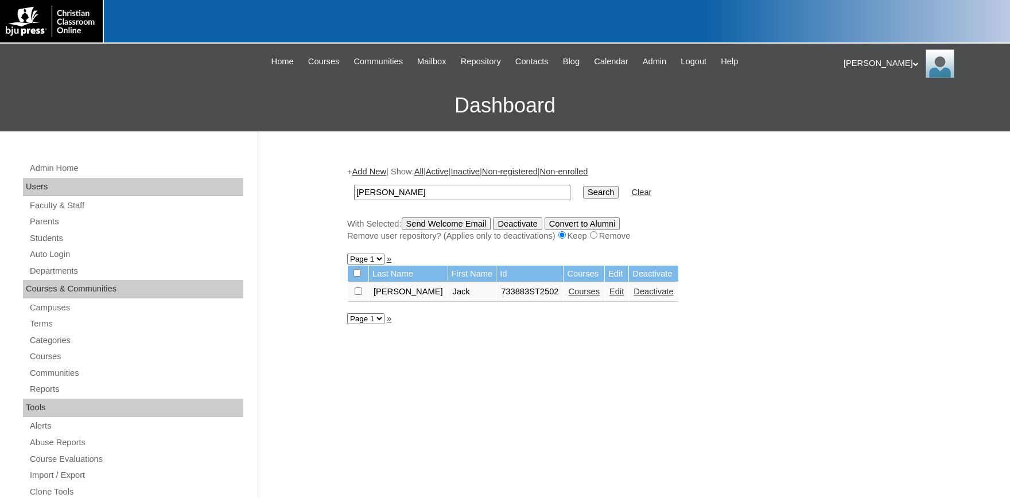
click at [610, 295] on link "Edit" at bounding box center [617, 291] width 14 height 9
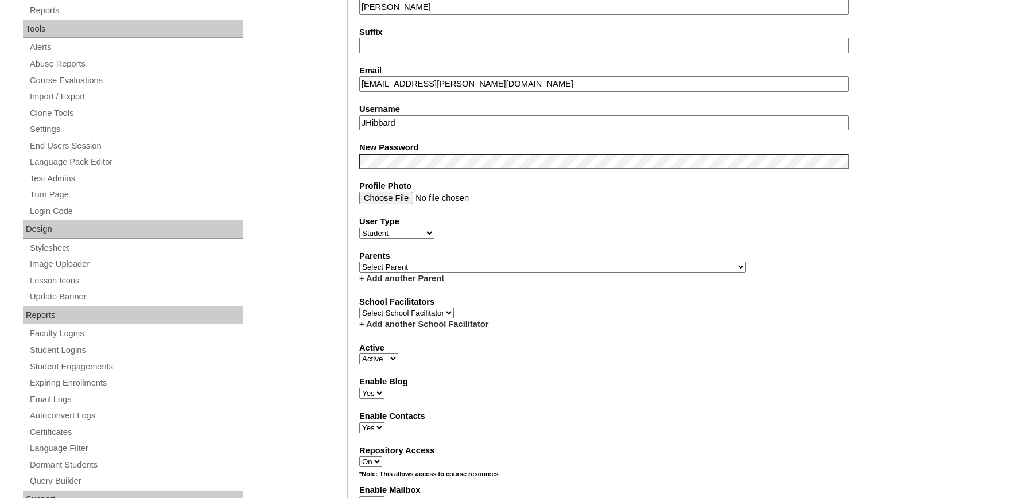
click at [404, 270] on select "Select Parent , Fautanu, Ma 1, 1 23-24 accountMorgan, Jason 6th Street Mennonit…" at bounding box center [552, 267] width 387 height 11
select select "36576"
click option "Wright, Teresa" at bounding box center [0, 0] width 0 height 0
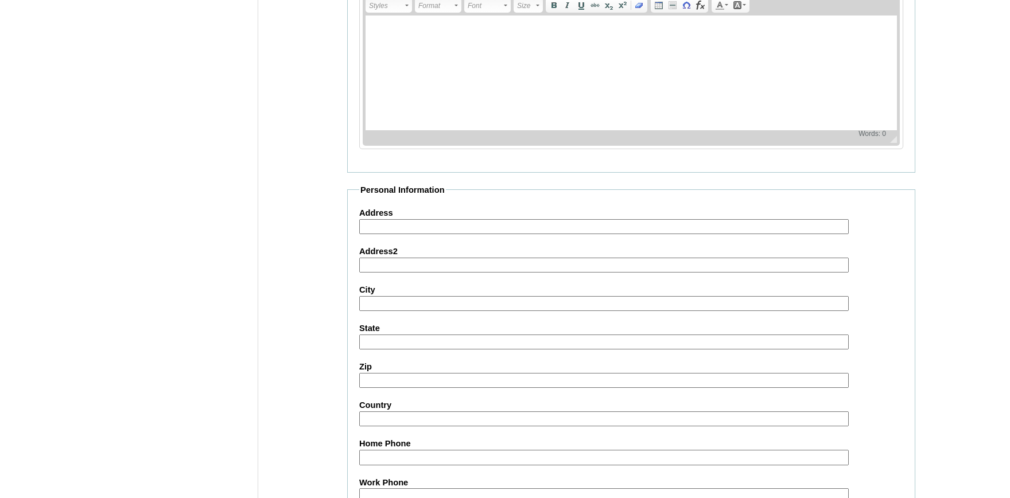
scroll to position [1252, 0]
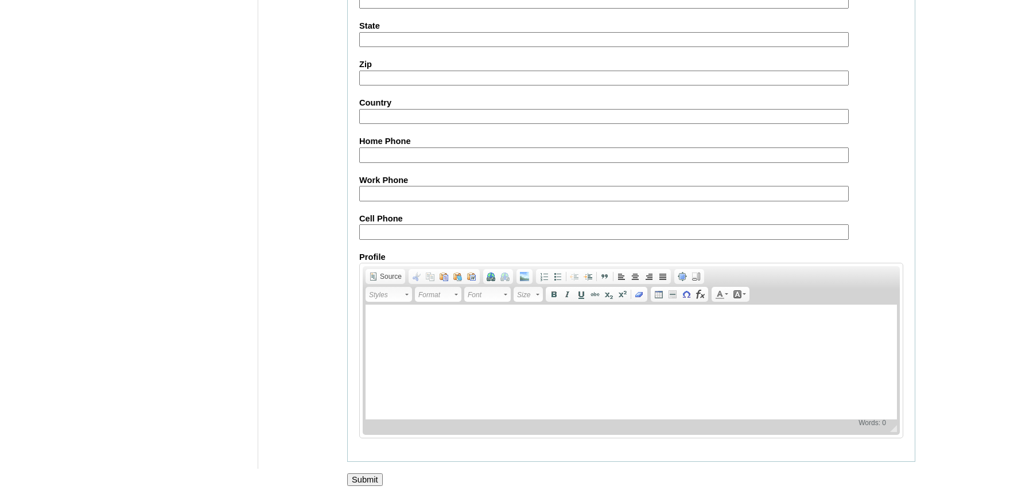
click at [369, 478] on input "Submit" at bounding box center [365, 480] width 36 height 13
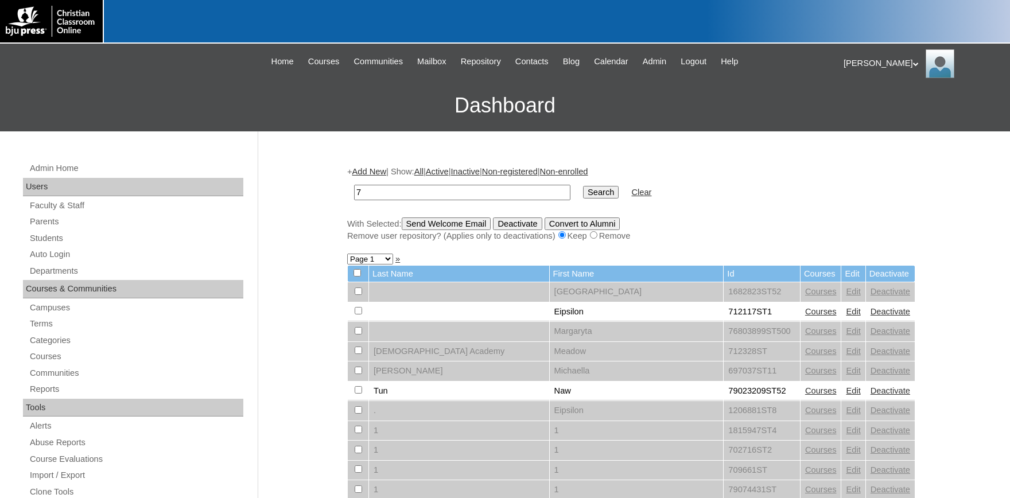
click at [379, 189] on input "7" at bounding box center [462, 193] width 216 height 16
drag, startPoint x: 377, startPoint y: 190, endPoint x: 300, endPoint y: 187, distance: 77.0
click at [354, 189] on input "7" at bounding box center [462, 193] width 216 height 16
type input "Josue"
click at [583, 186] on input "Search" at bounding box center [601, 192] width 36 height 13
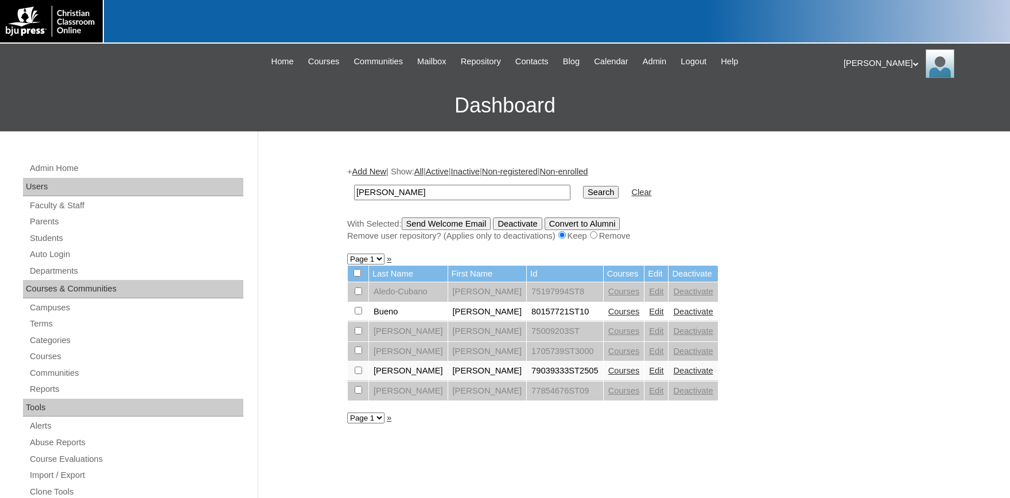
click at [649, 375] on link "Edit" at bounding box center [656, 370] width 14 height 9
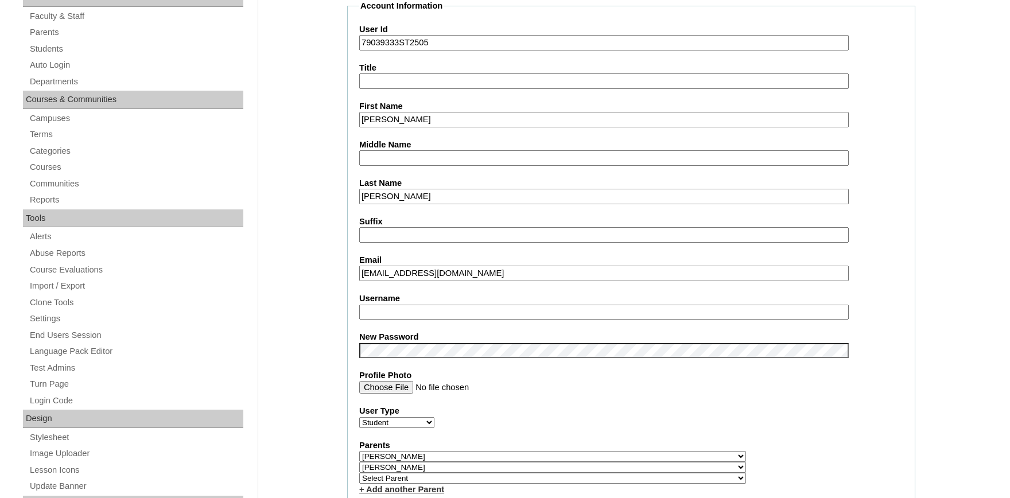
click at [393, 308] on input "Username" at bounding box center [604, 313] width 490 height 16
type input "josue.gloria"
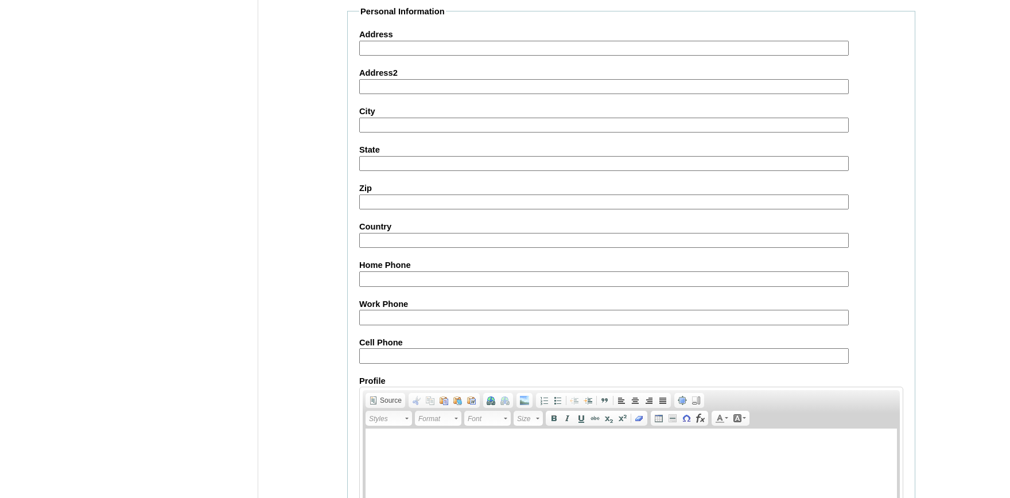
scroll to position [1278, 0]
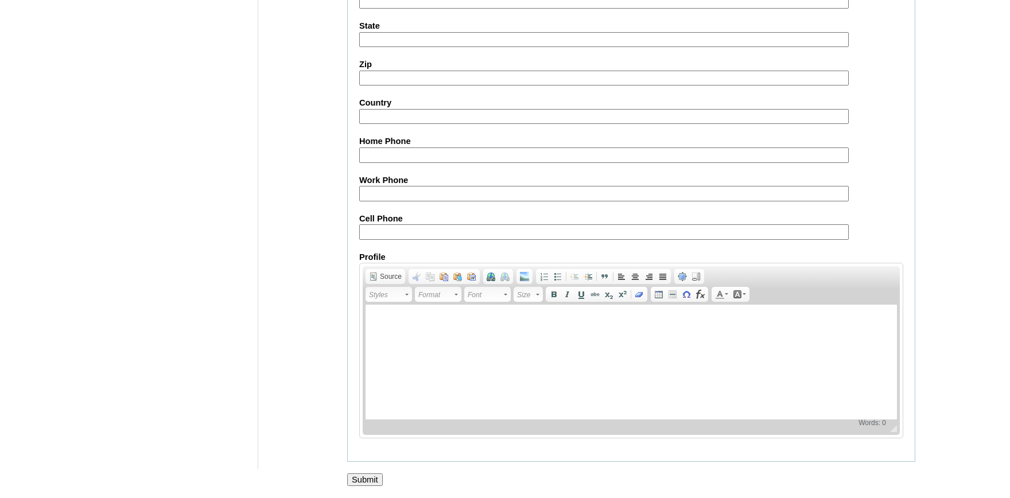
click at [370, 479] on input "Submit" at bounding box center [365, 480] width 36 height 13
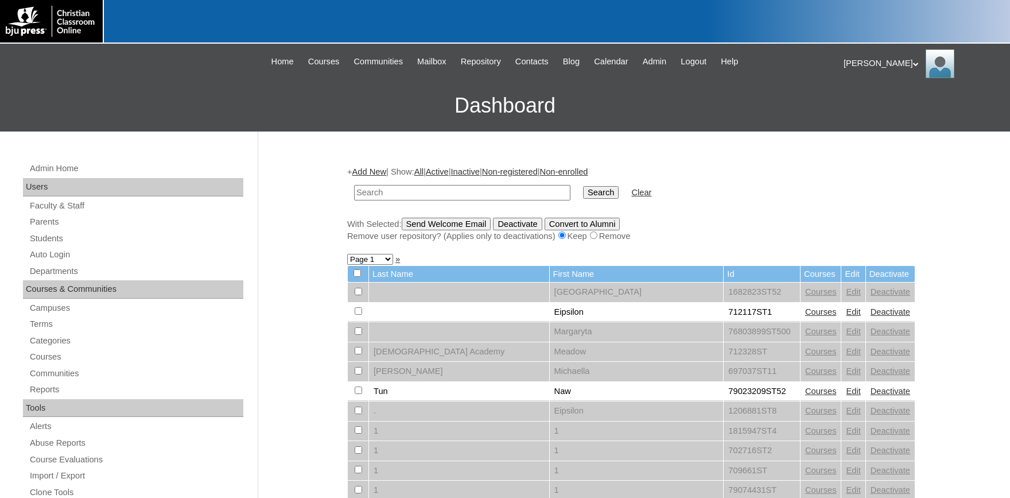
click at [432, 187] on input "text" at bounding box center [462, 193] width 216 height 16
type input "[PERSON_NAME]"
click at [583, 186] on input "Search" at bounding box center [601, 192] width 36 height 13
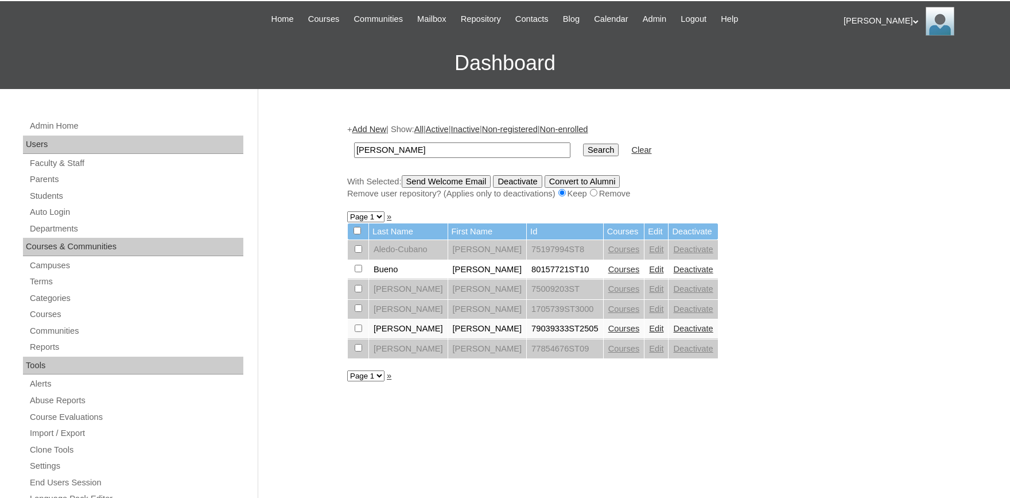
scroll to position [63, 0]
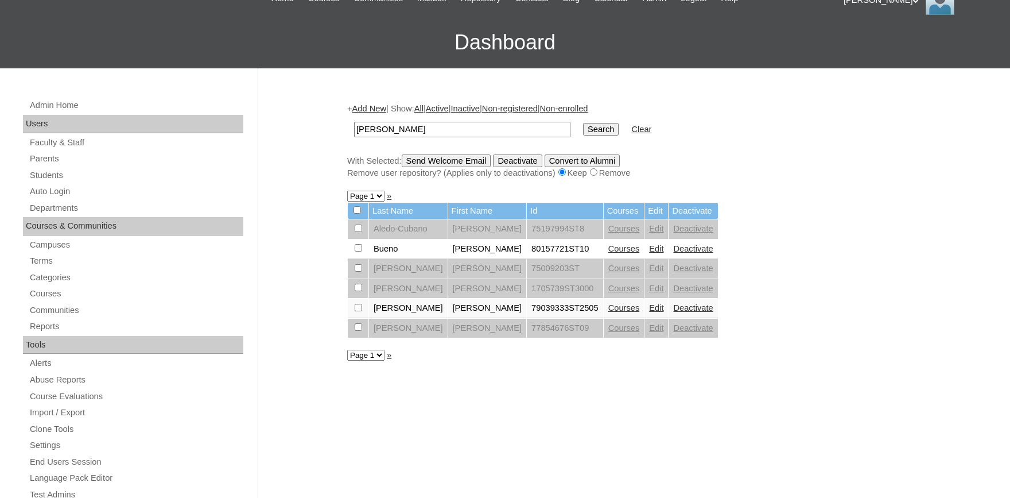
click at [609, 312] on link "Courses" at bounding box center [625, 307] width 32 height 9
